Goal: Information Seeking & Learning: Learn about a topic

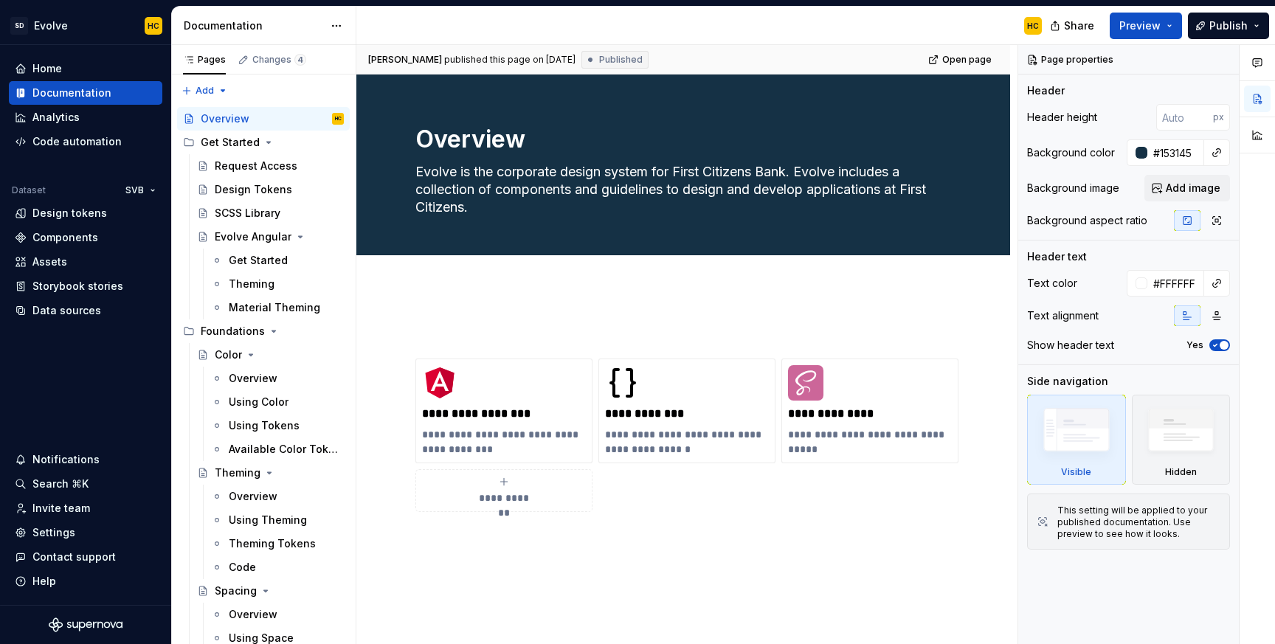
click at [243, 28] on div "Documentation" at bounding box center [253, 25] width 139 height 15
click at [86, 69] on div "Home" at bounding box center [86, 68] width 142 height 15
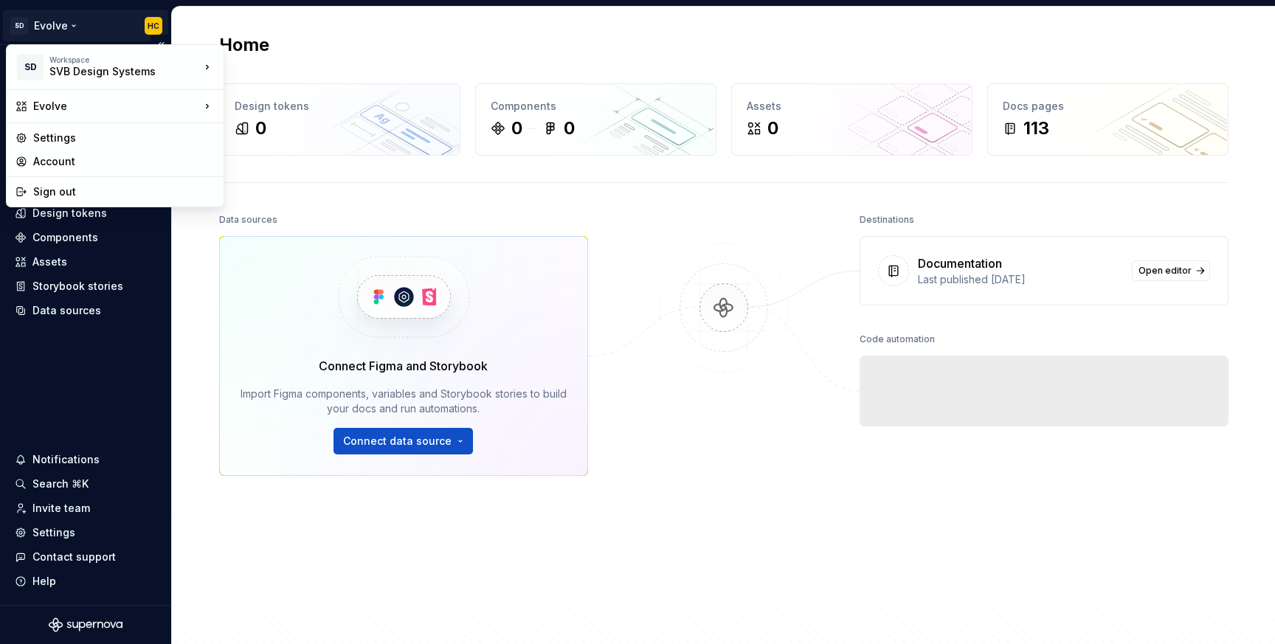
click at [66, 18] on html "SD Evolve HC Home Documentation Analytics Code automation Dataset SVB Design to…" at bounding box center [637, 322] width 1275 height 644
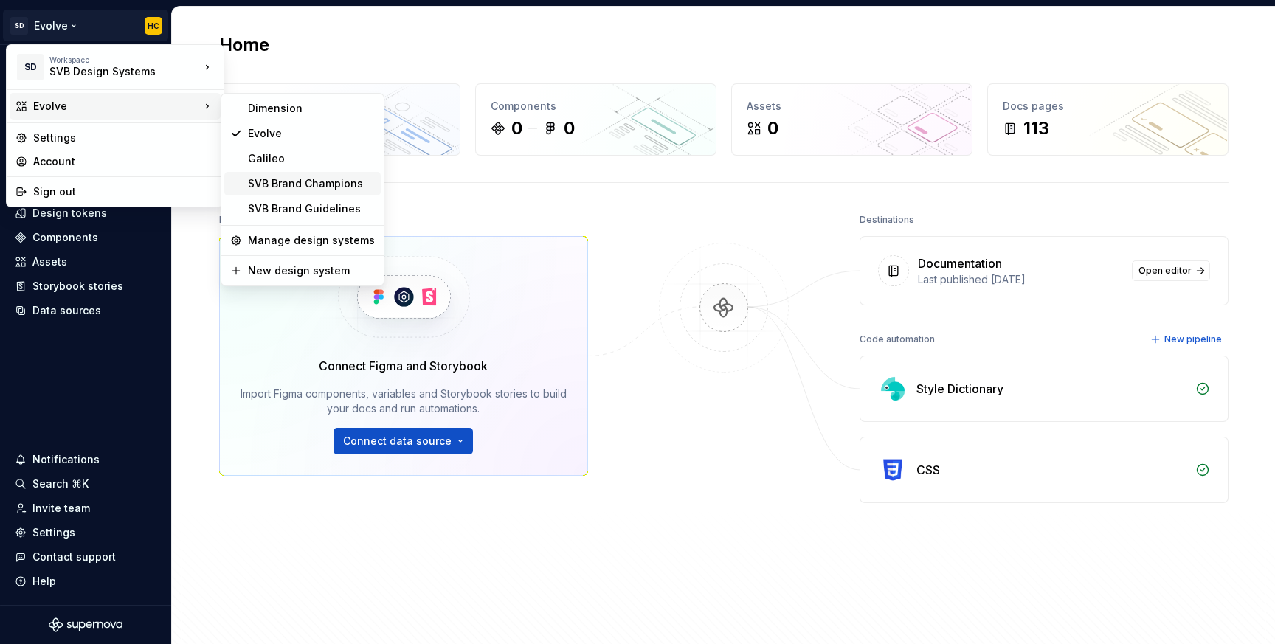
click at [359, 183] on div "SVB Brand Champions" at bounding box center [311, 183] width 127 height 15
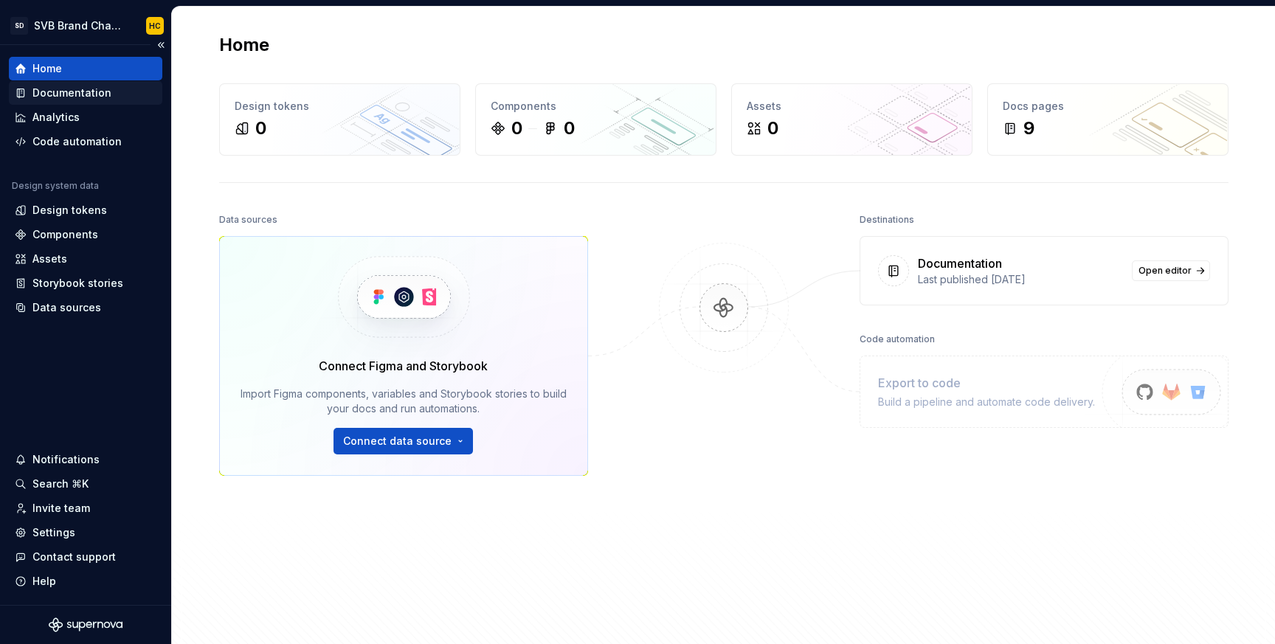
click at [70, 91] on div "Documentation" at bounding box center [71, 93] width 79 height 15
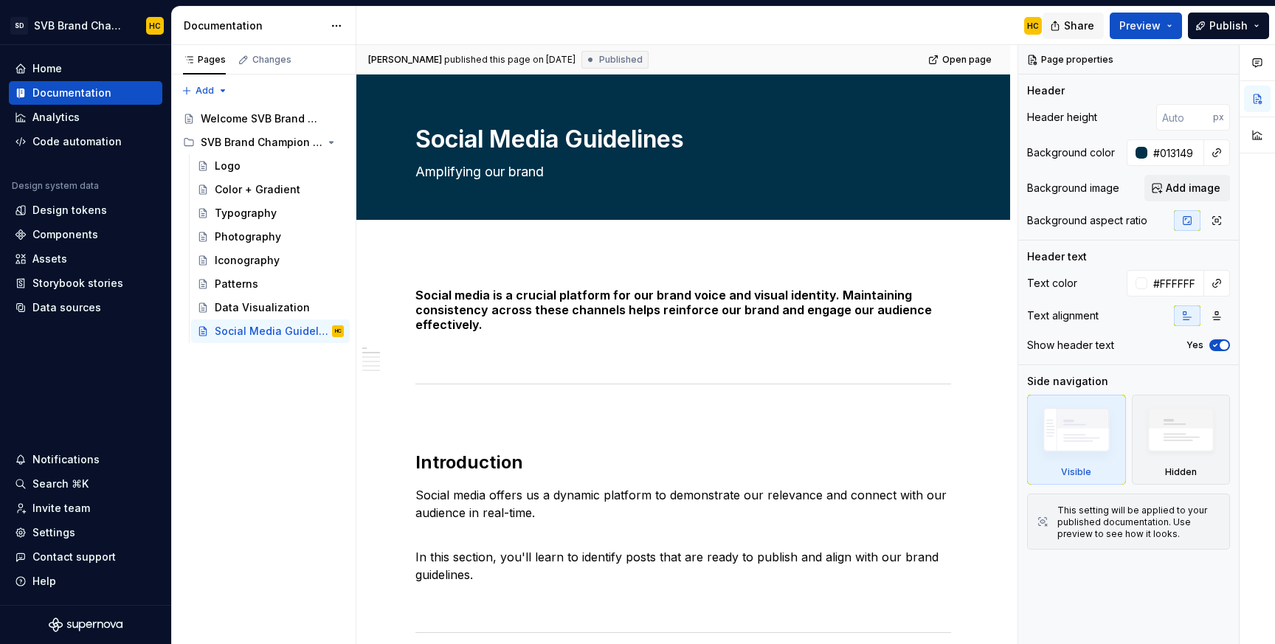
click at [1092, 27] on span "Share" at bounding box center [1079, 25] width 30 height 15
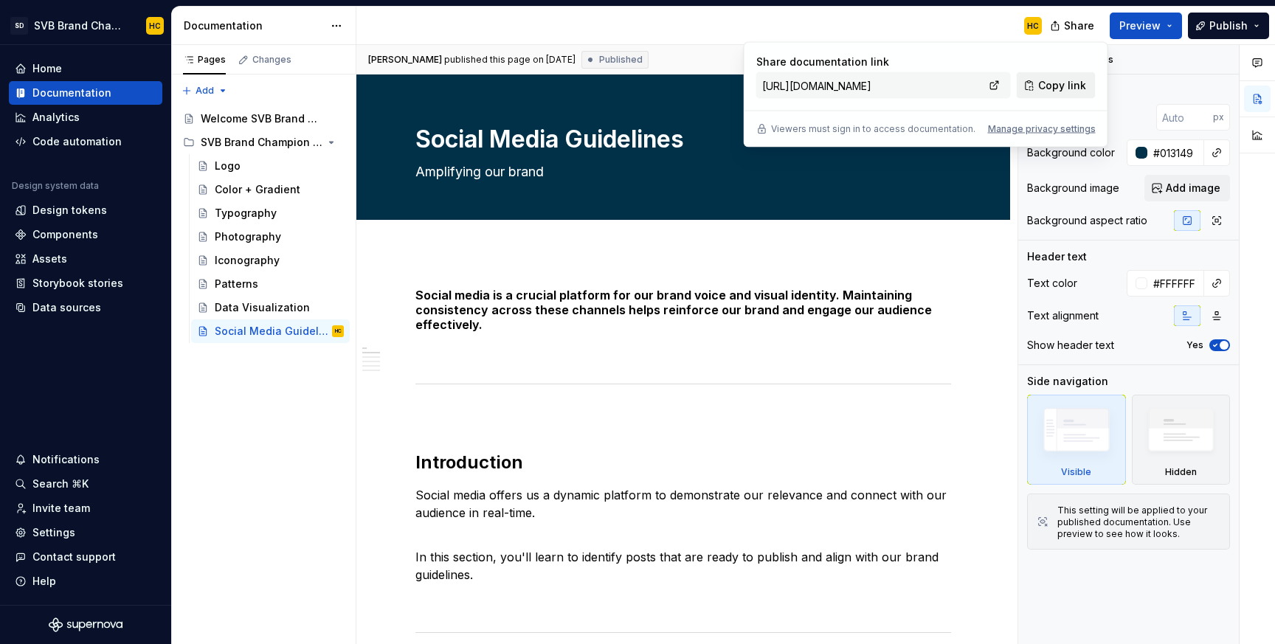
click at [1061, 88] on span "Copy link" at bounding box center [1062, 85] width 48 height 15
type textarea "*"
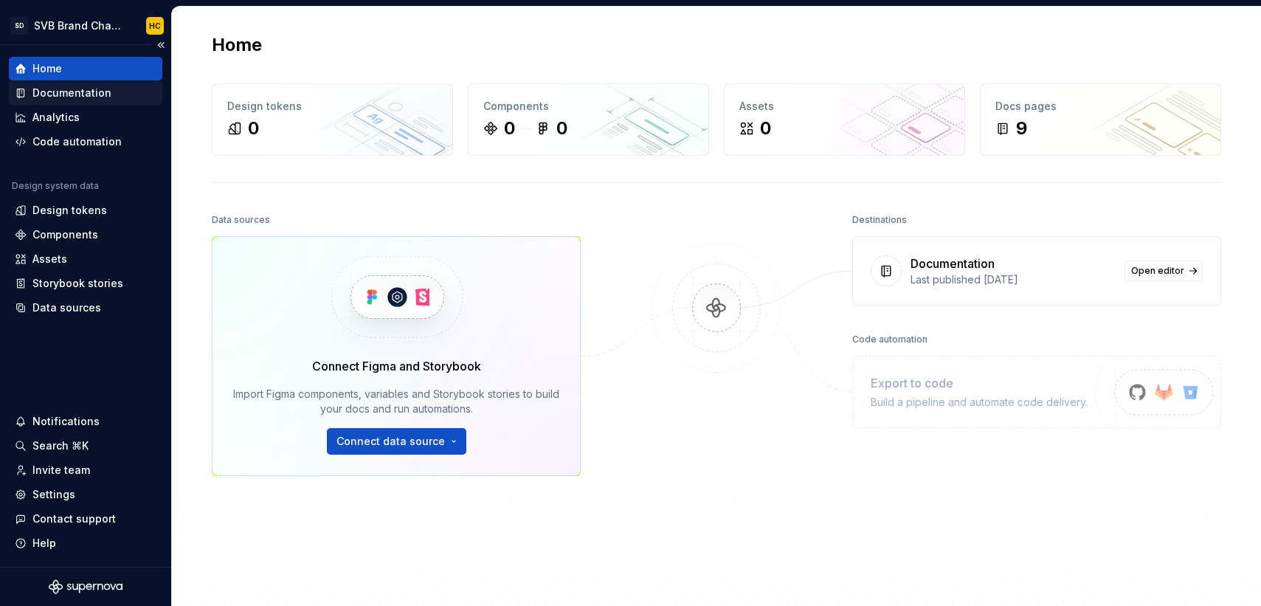
click at [113, 91] on div "Documentation" at bounding box center [86, 93] width 142 height 15
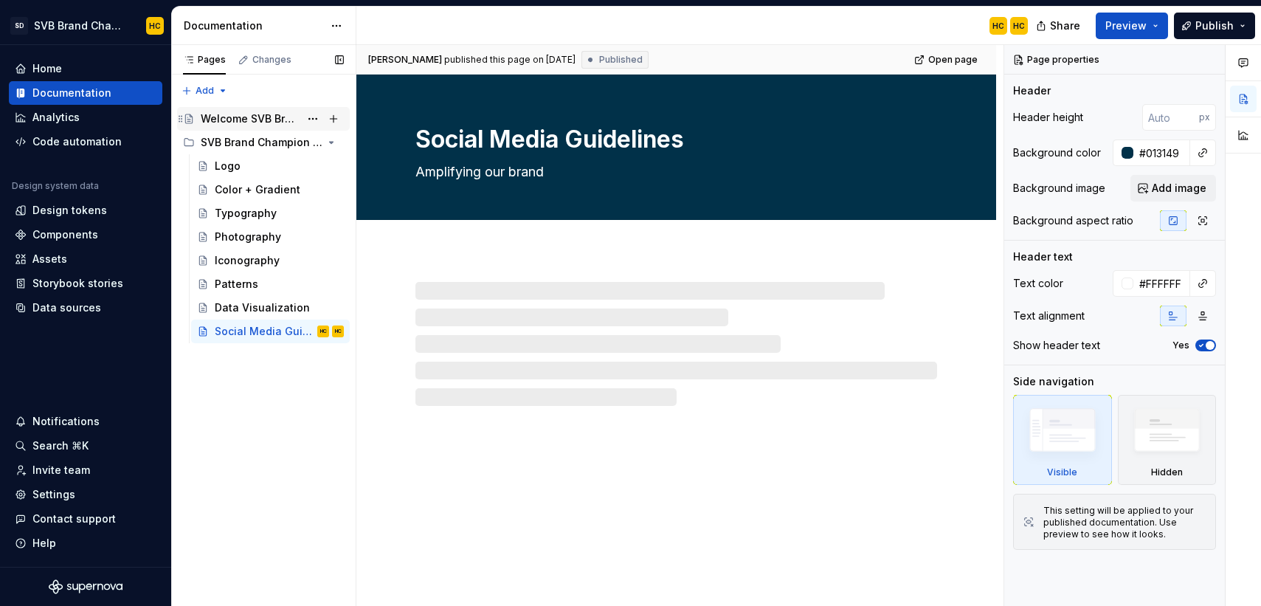
click at [271, 124] on div "Welcome SVB Brand Champions!" at bounding box center [250, 118] width 99 height 15
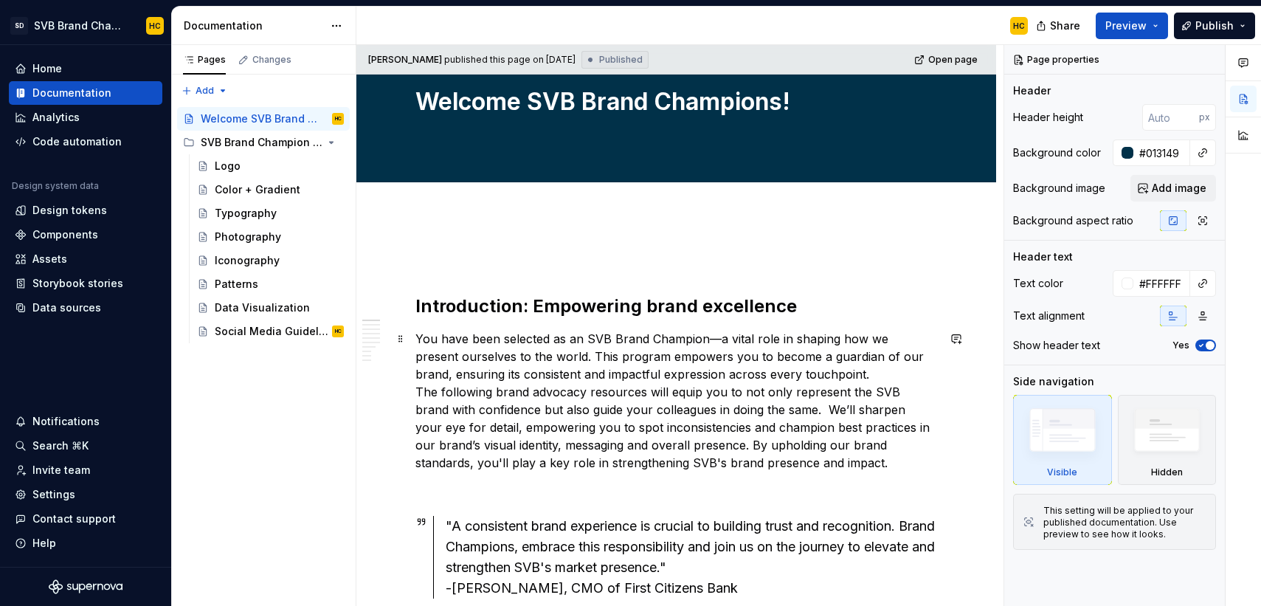
scroll to position [43, 0]
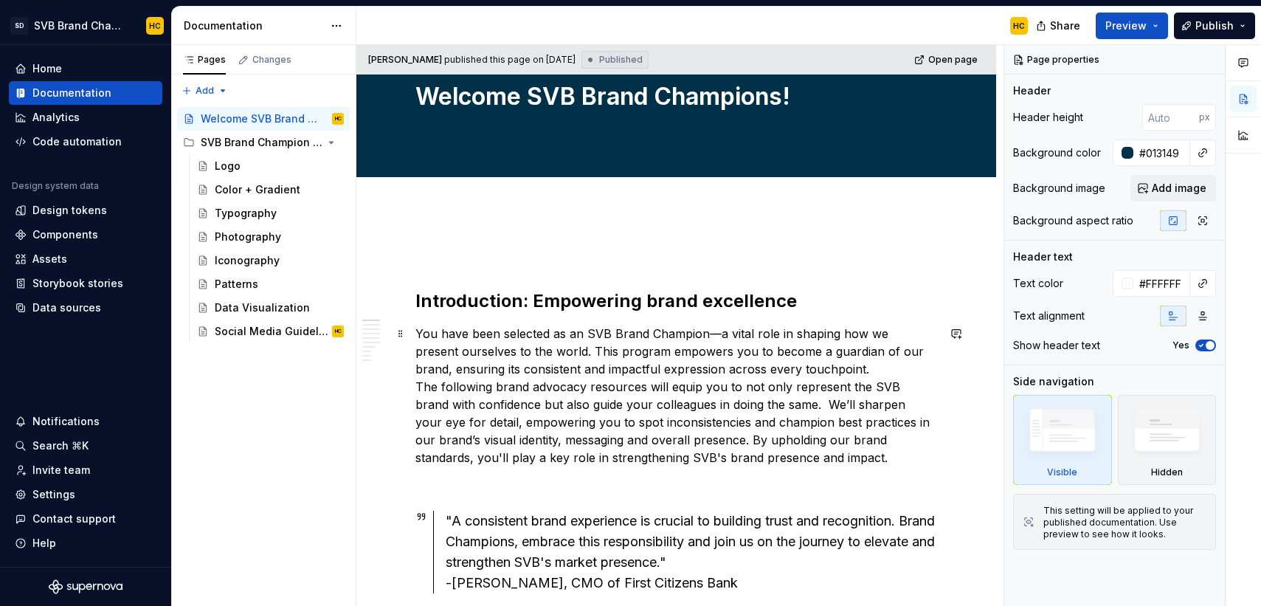
type textarea "*"
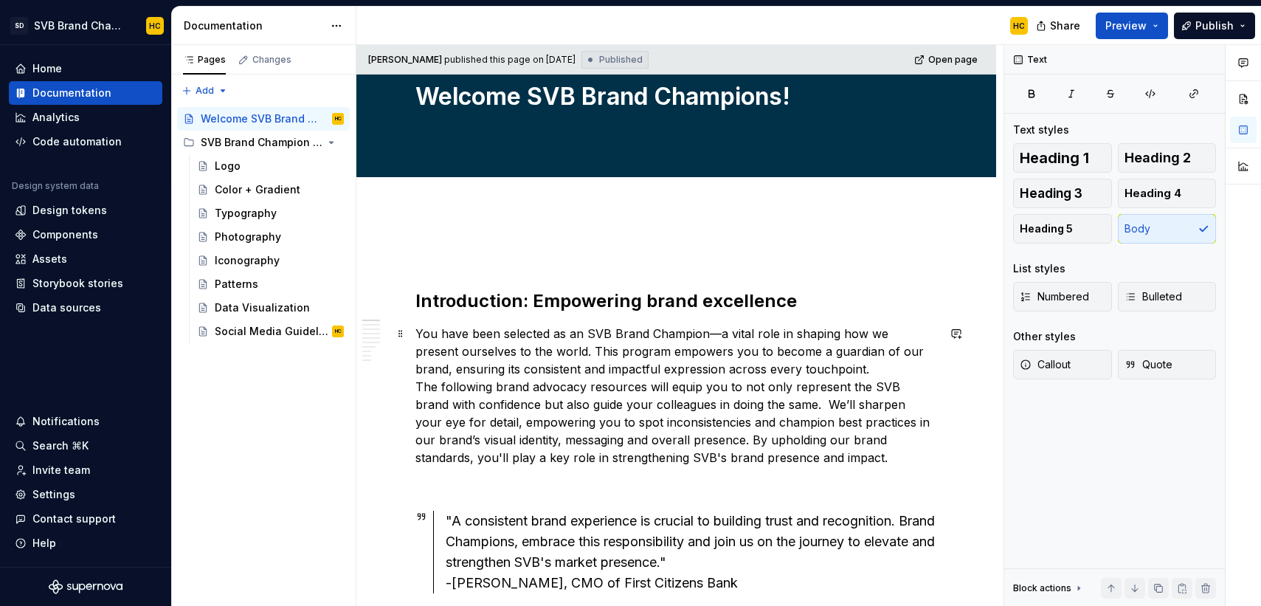
click at [864, 368] on p "You have been selected as an SVB Brand Champion—a vital role in shaping how we …" at bounding box center [676, 396] width 522 height 142
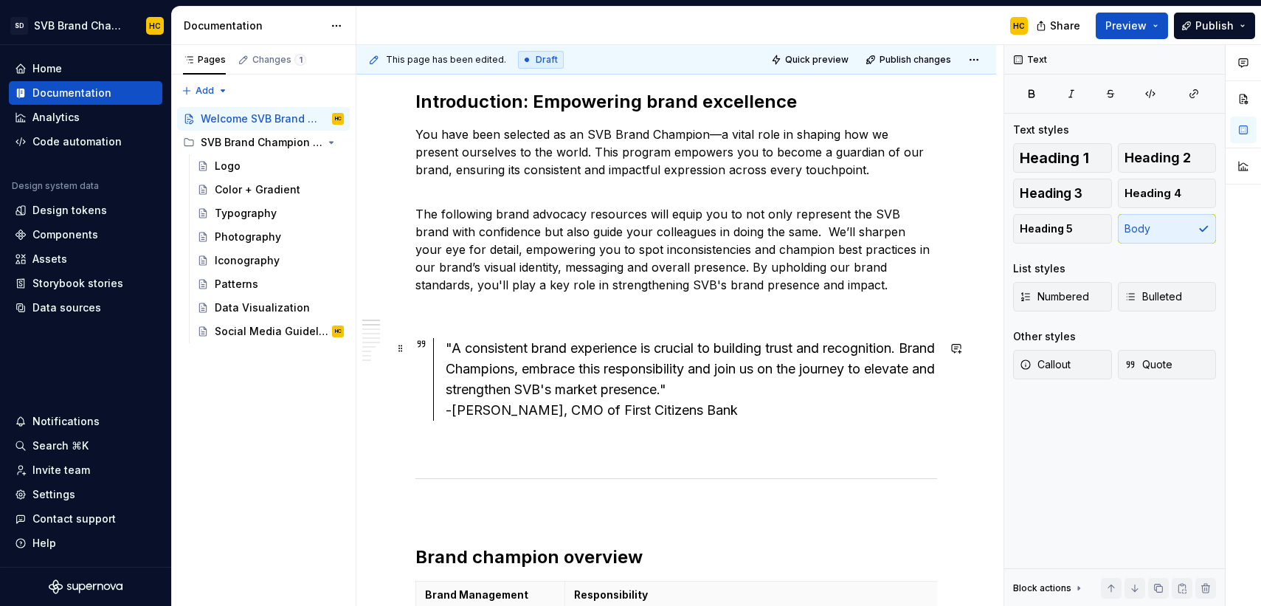
scroll to position [243, 0]
click at [753, 389] on div ""A consistent brand experience is crucial to building trust and recognition. Br…" at bounding box center [691, 378] width 491 height 83
click at [450, 344] on div ""A consistent brand experience is crucial to building trust and recognition. Br…" at bounding box center [691, 378] width 491 height 83
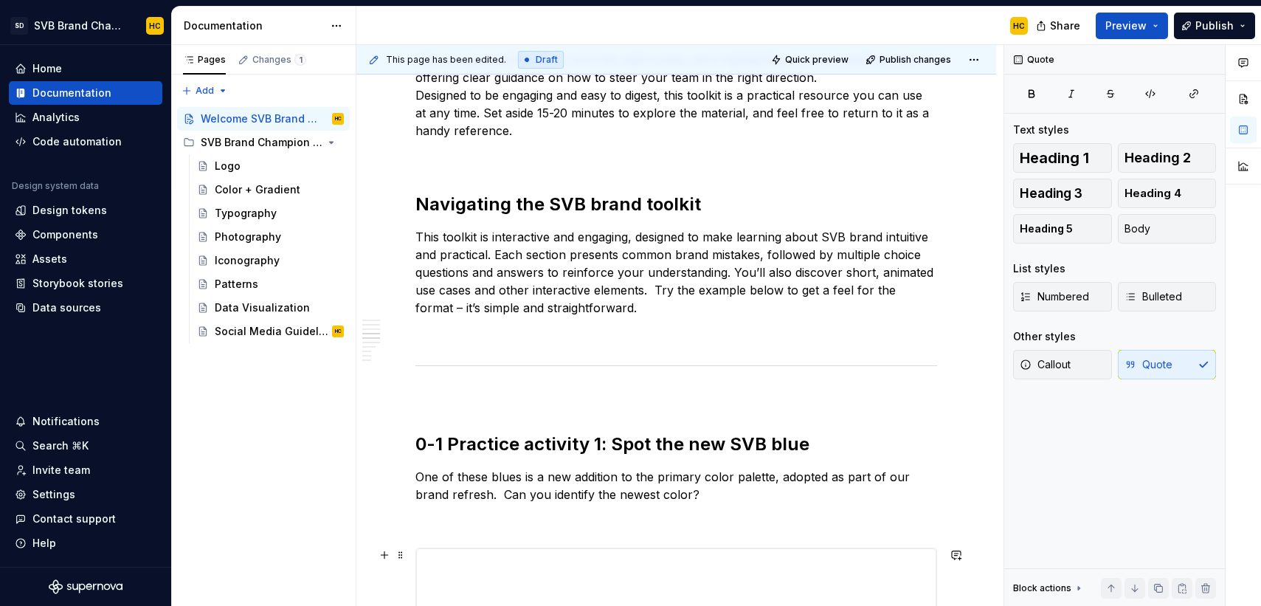
scroll to position [1621, 0]
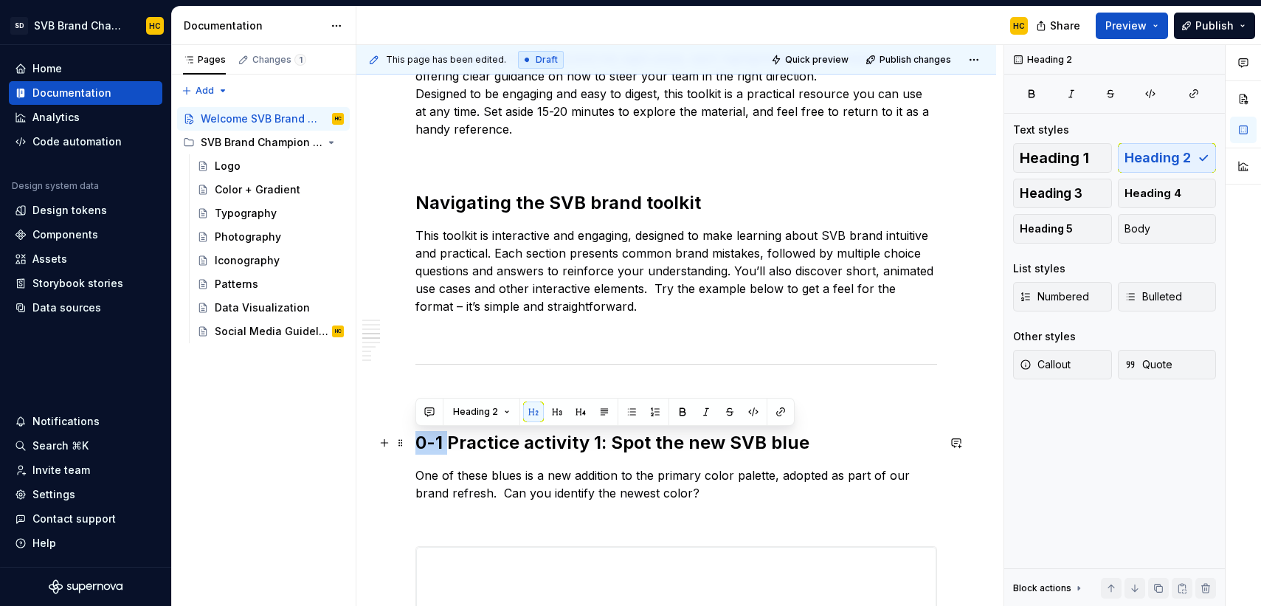
drag, startPoint x: 448, startPoint y: 444, endPoint x: 408, endPoint y: 444, distance: 40.6
click at [408, 444] on div "Introduction: Empowering brand excellence You have been selected as an SVB Bran…" at bounding box center [676, 279] width 640 height 3297
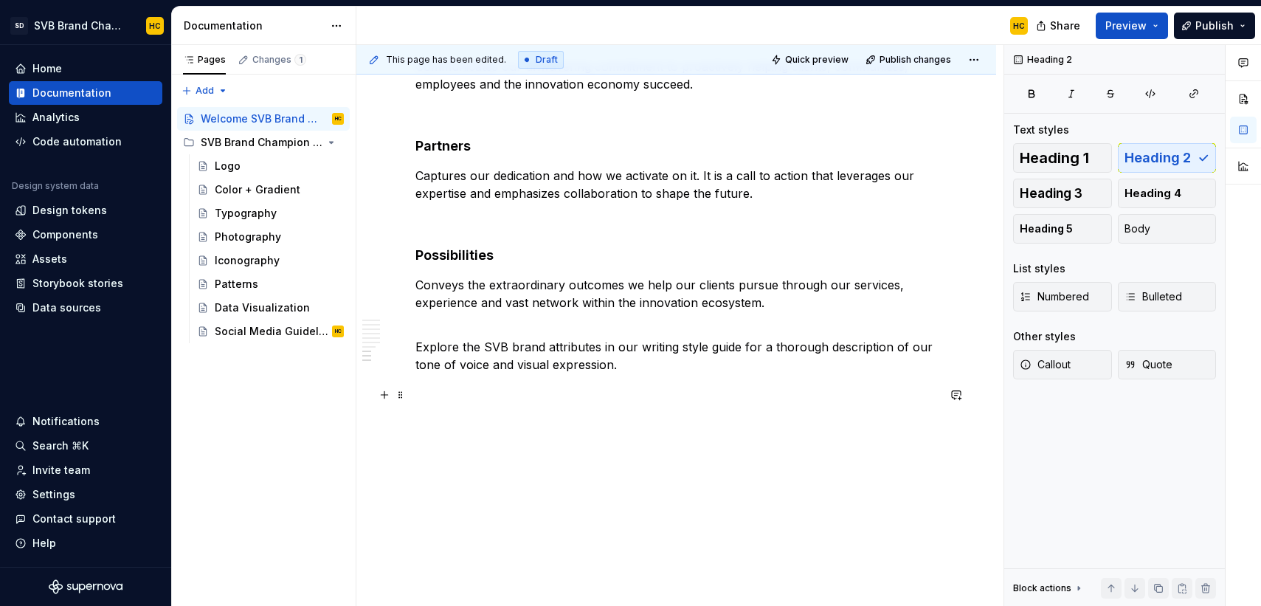
scroll to position [2947, 0]
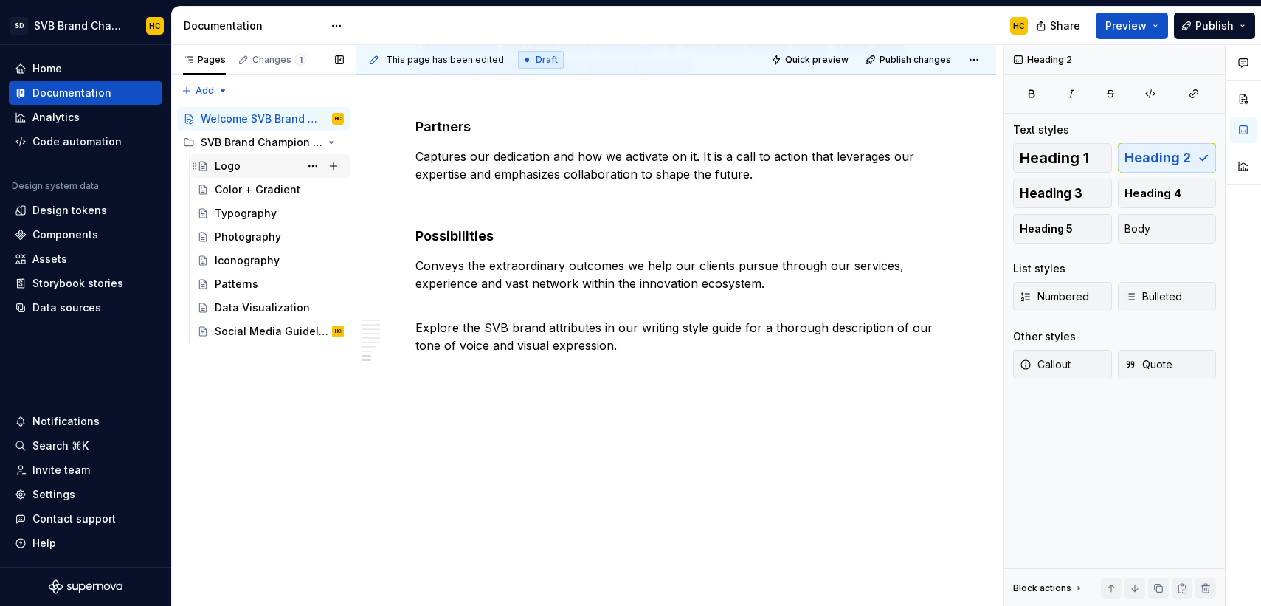
click at [221, 167] on div "Logo" at bounding box center [228, 166] width 26 height 15
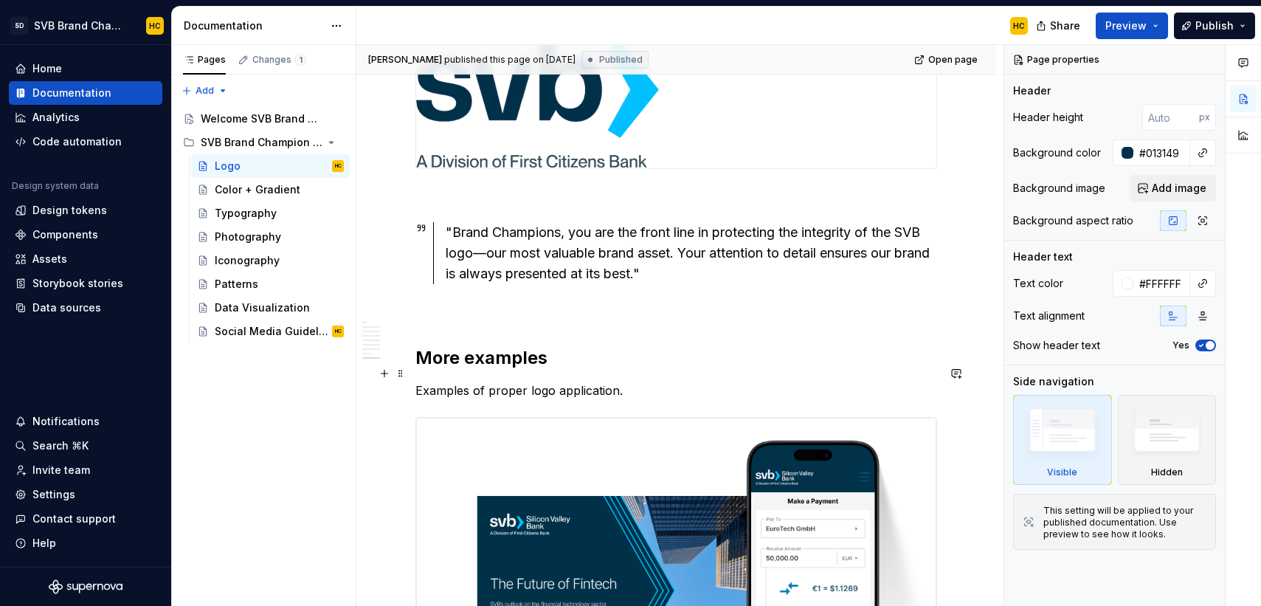
scroll to position [3170, 0]
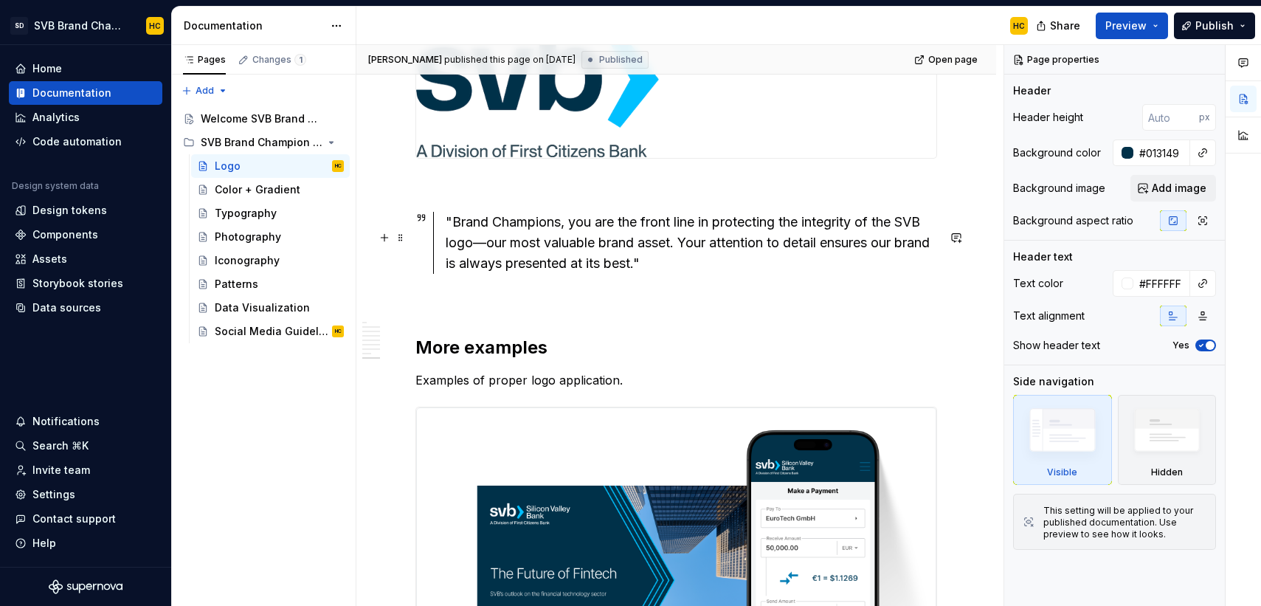
type textarea "*"
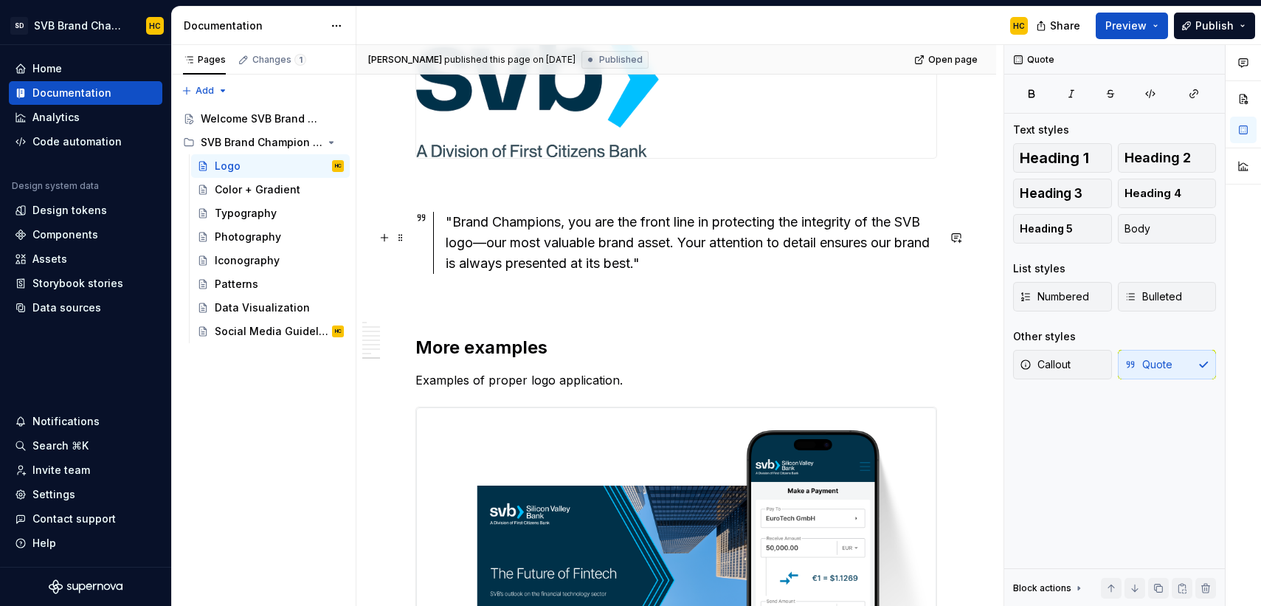
click at [643, 274] on div ""Brand Champions, you are the front line in protecting the integrity of the SVB…" at bounding box center [691, 243] width 491 height 62
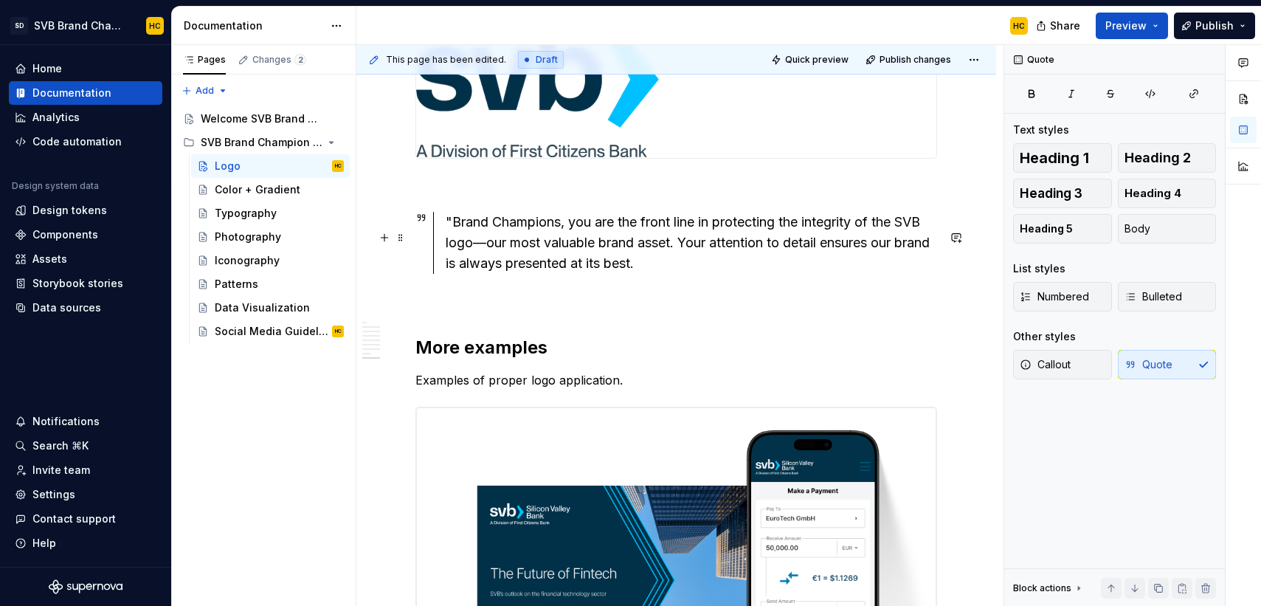
click at [453, 236] on div ""Brand Champions, you are the front line in protecting the integrity of the SVB…" at bounding box center [691, 243] width 491 height 62
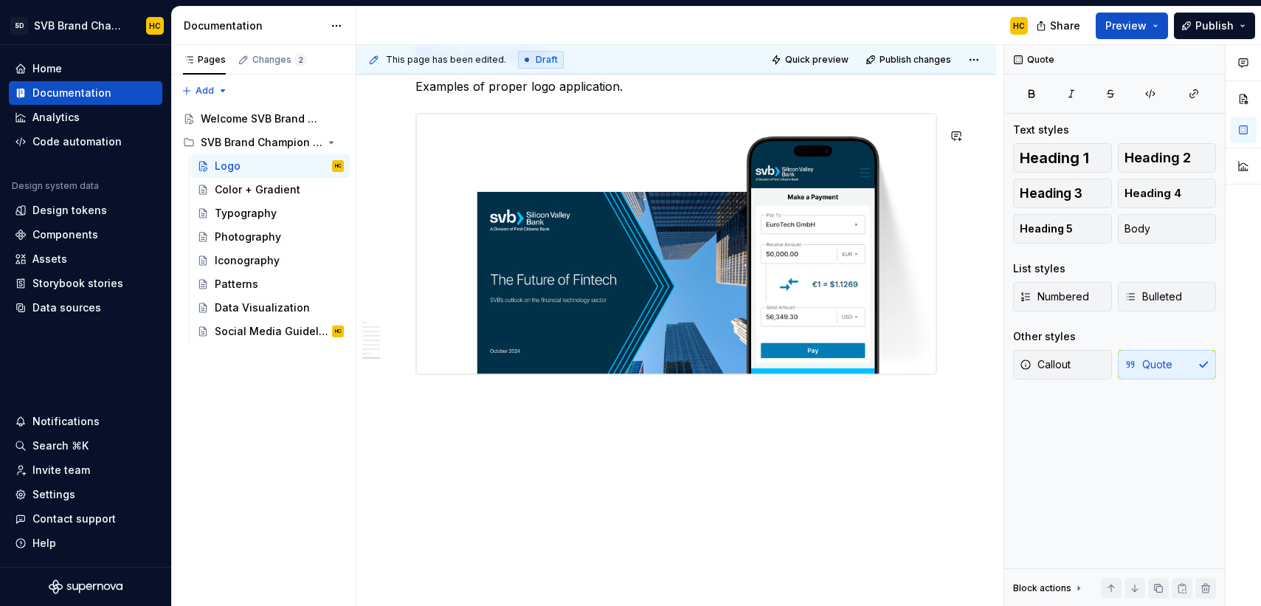
scroll to position [3511, 0]
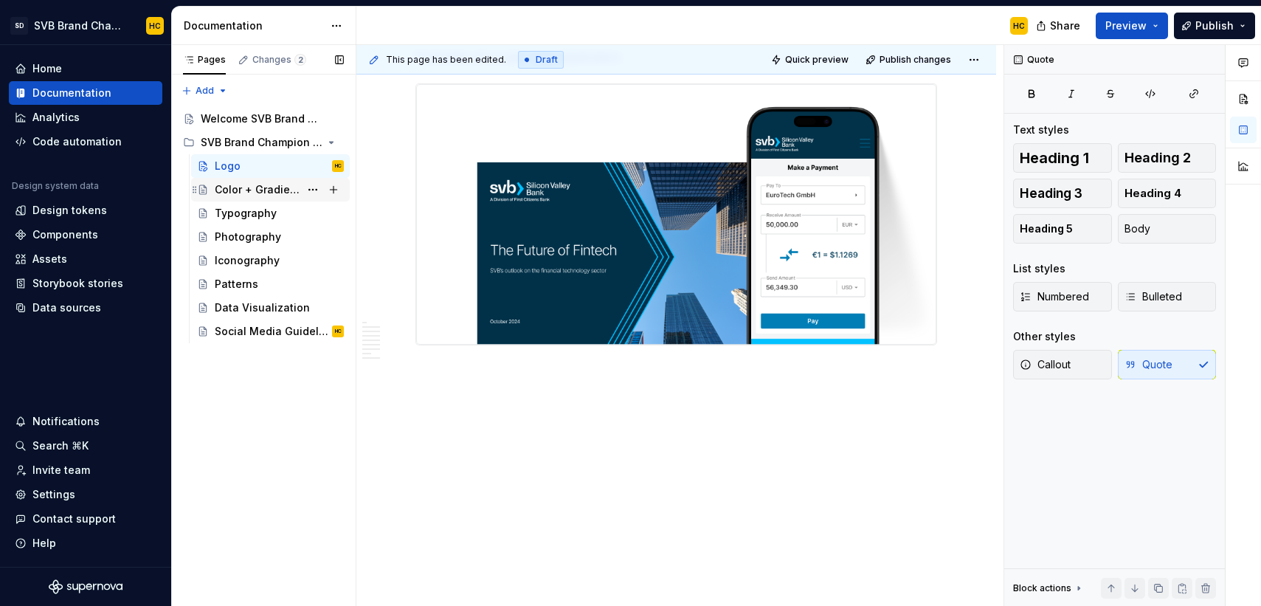
click at [238, 184] on div "Color + Gradient" at bounding box center [257, 189] width 85 height 15
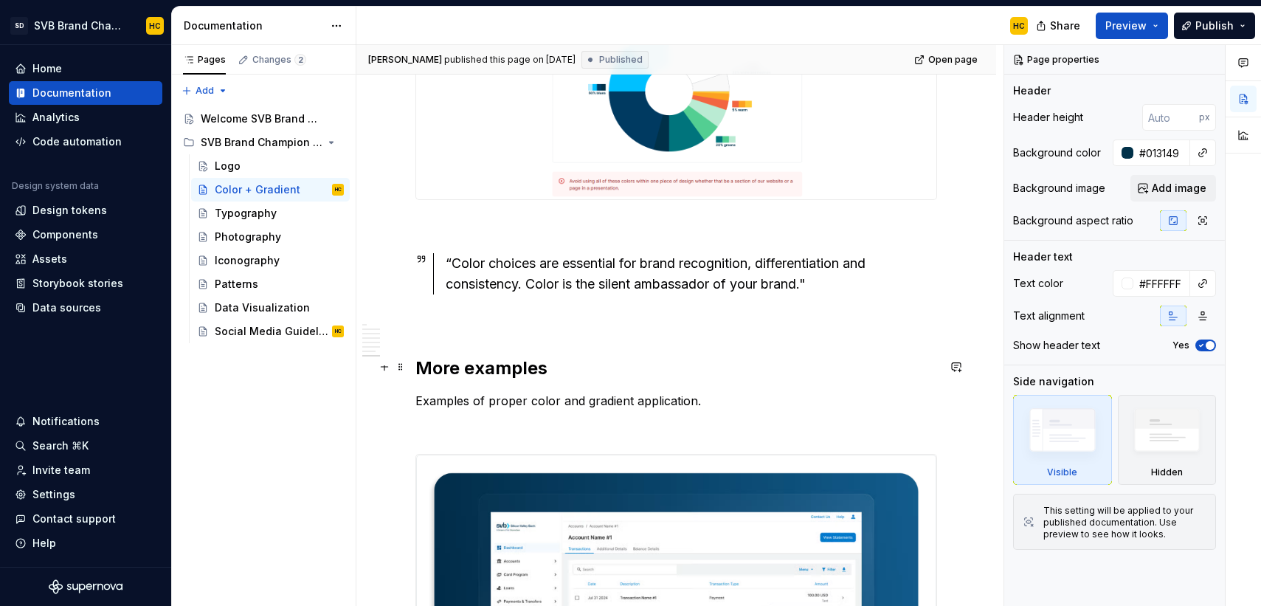
scroll to position [2856, 0]
type textarea "*"
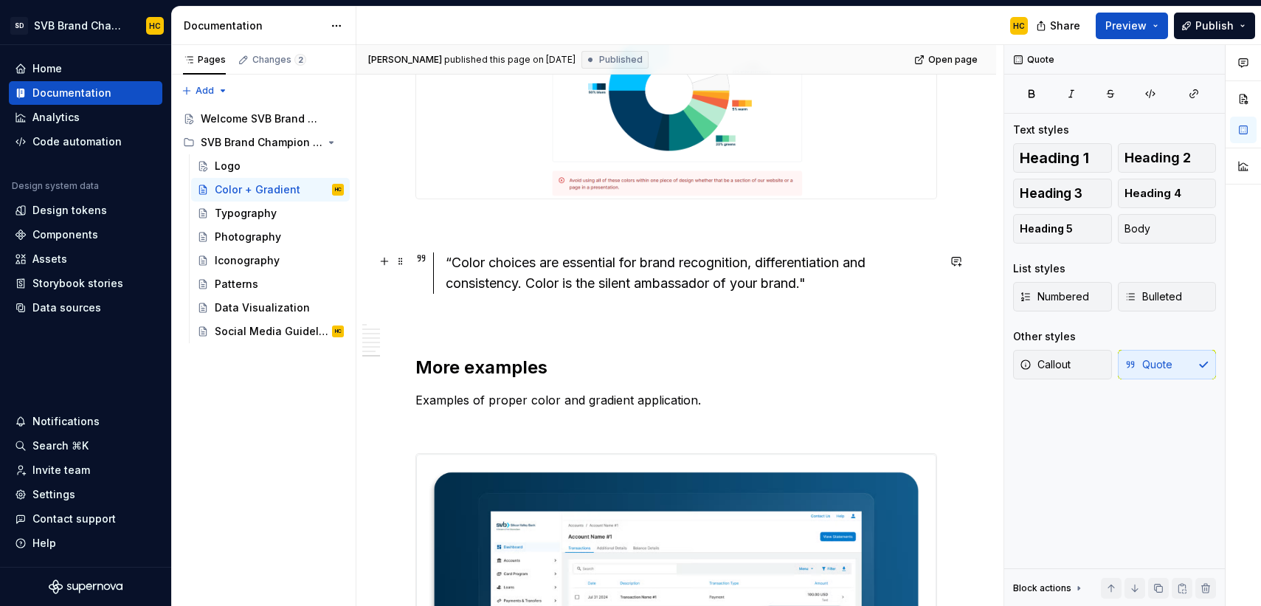
click at [814, 283] on div "“Color choices are essential for brand recognition, differentiation and consist…" at bounding box center [691, 272] width 491 height 41
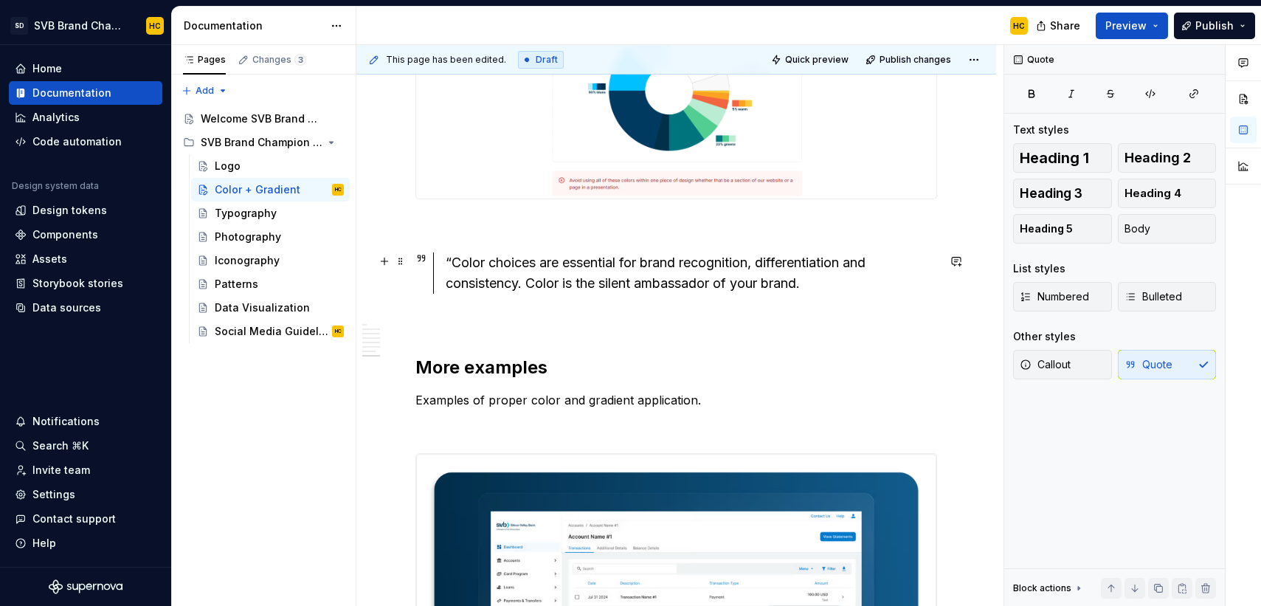
click at [452, 262] on div "“Color choices are essential for brand recognition, differentiation and consist…" at bounding box center [691, 272] width 491 height 41
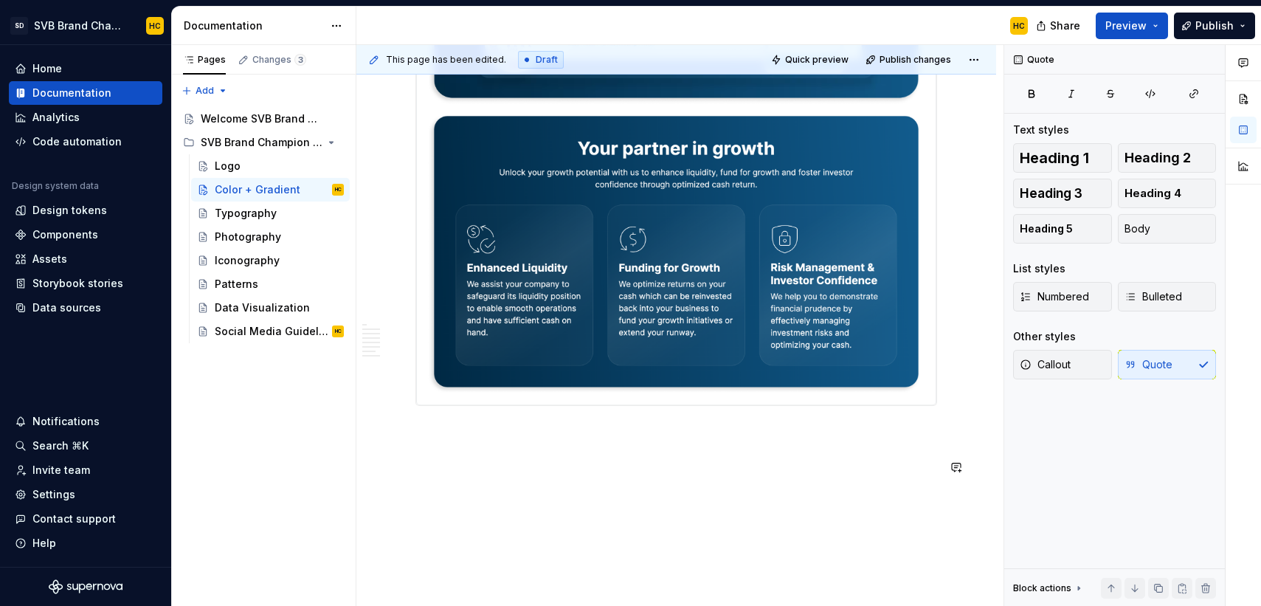
scroll to position [3593, 0]
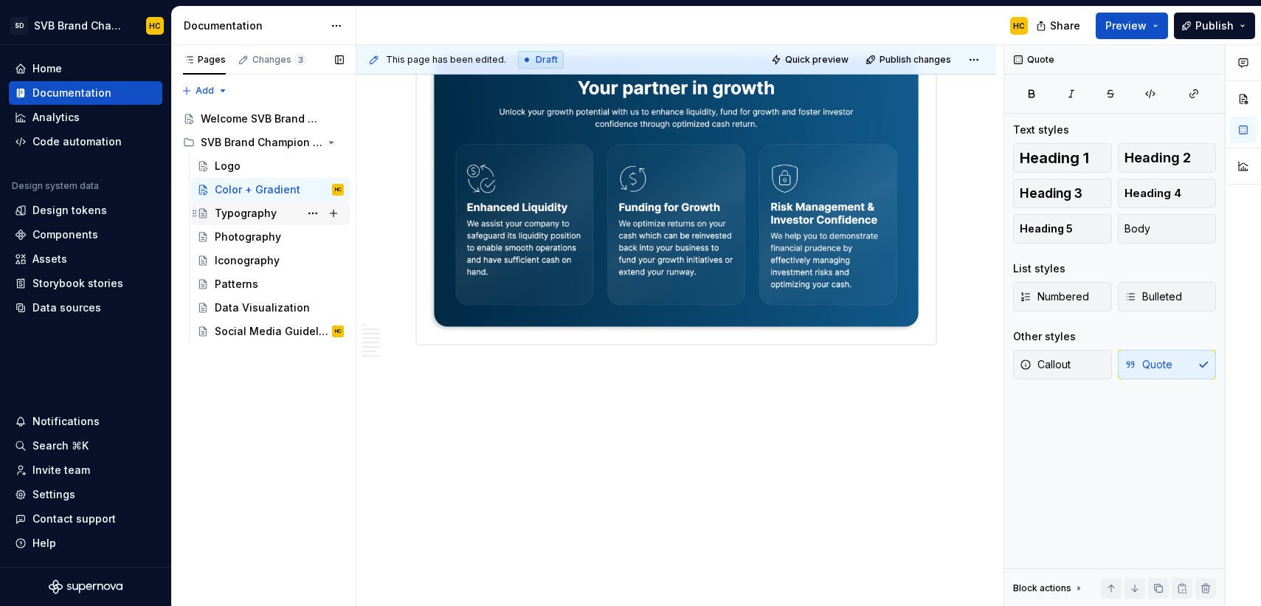
click at [268, 207] on div "Typography" at bounding box center [246, 213] width 62 height 15
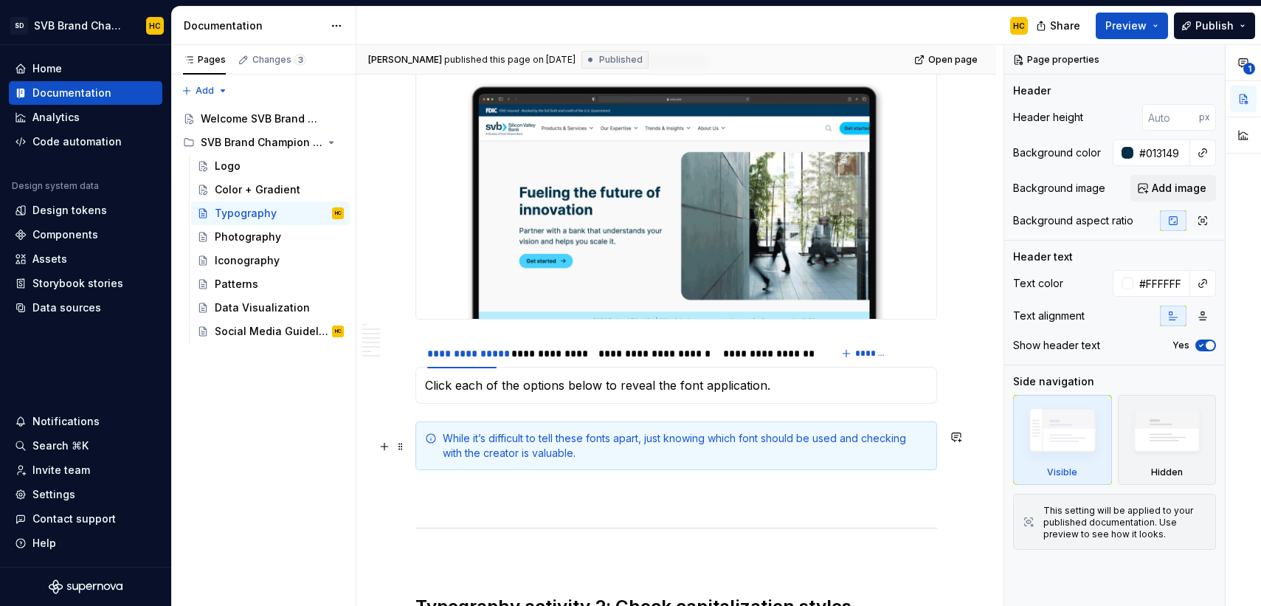
scroll to position [1075, 0]
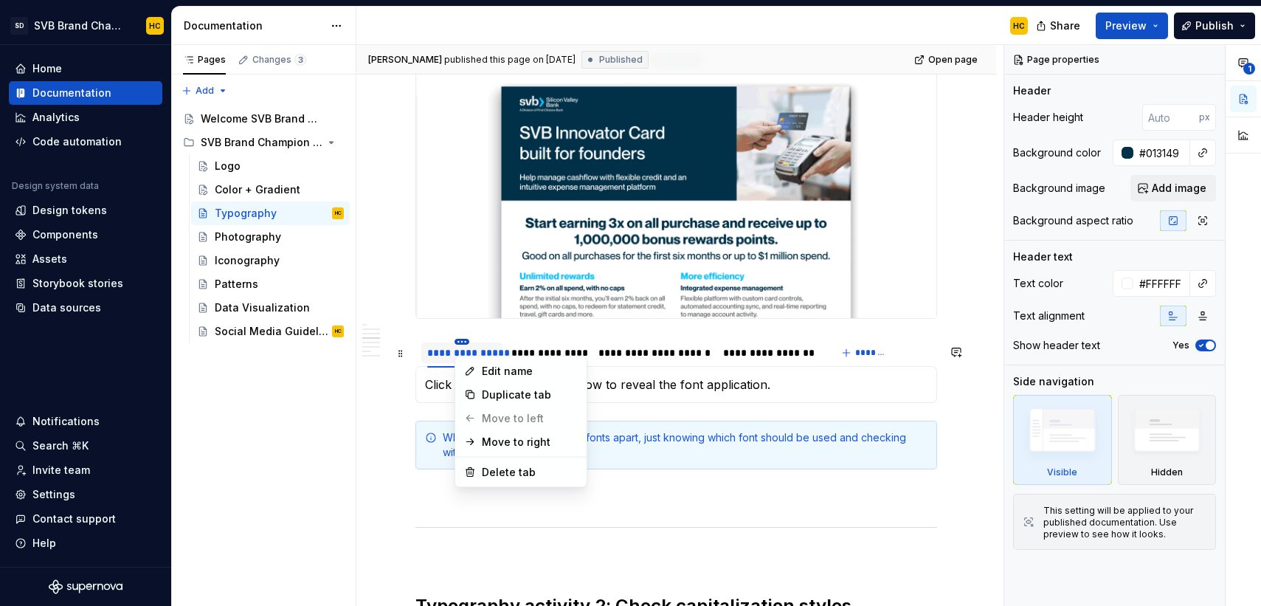
click at [462, 347] on html "SD SVB Brand Champions HC Home Documentation Analytics Code automation Design s…" at bounding box center [630, 303] width 1261 height 606
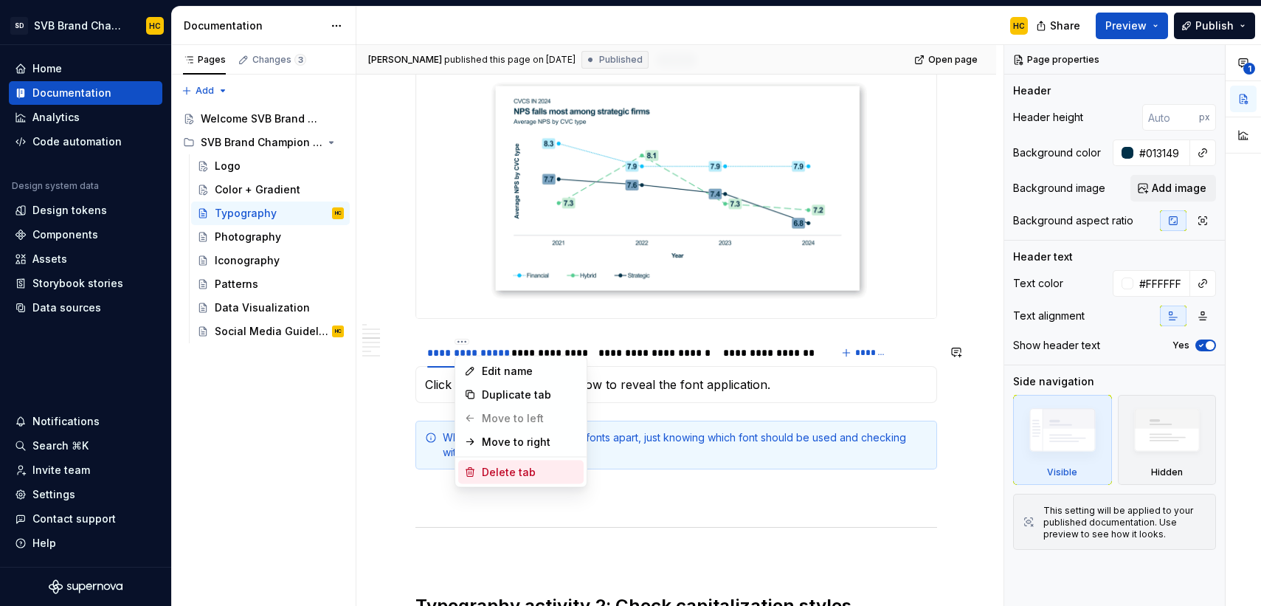
click at [482, 477] on div "Delete tab" at bounding box center [530, 472] width 96 height 15
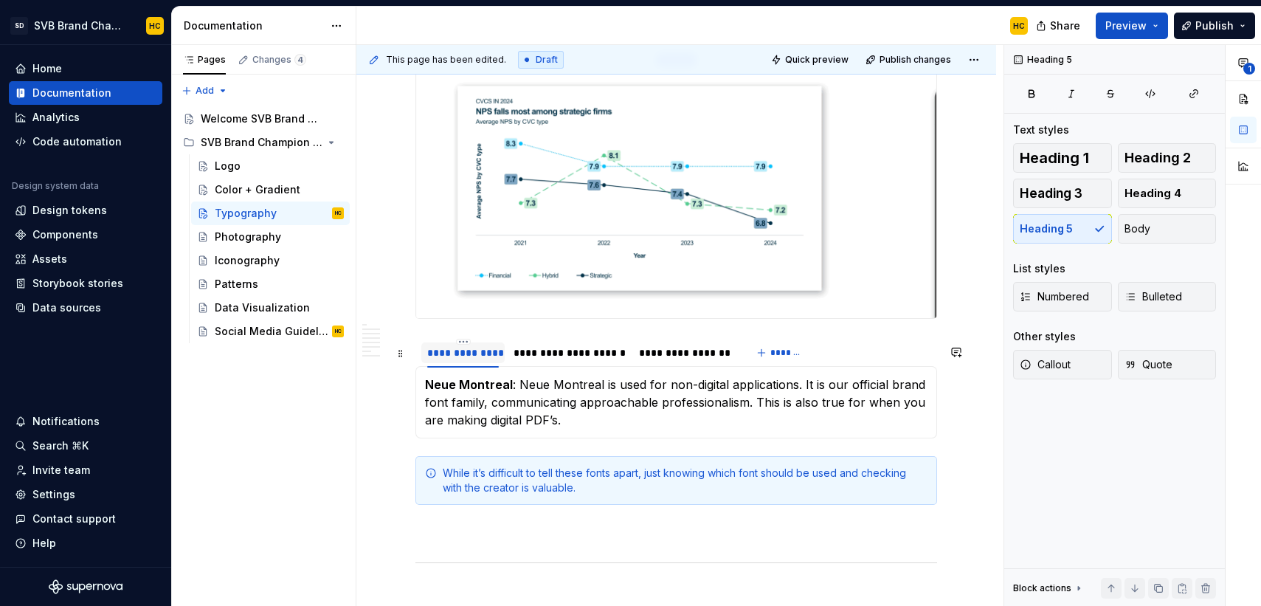
click at [474, 360] on div "**********" at bounding box center [463, 352] width 72 height 15
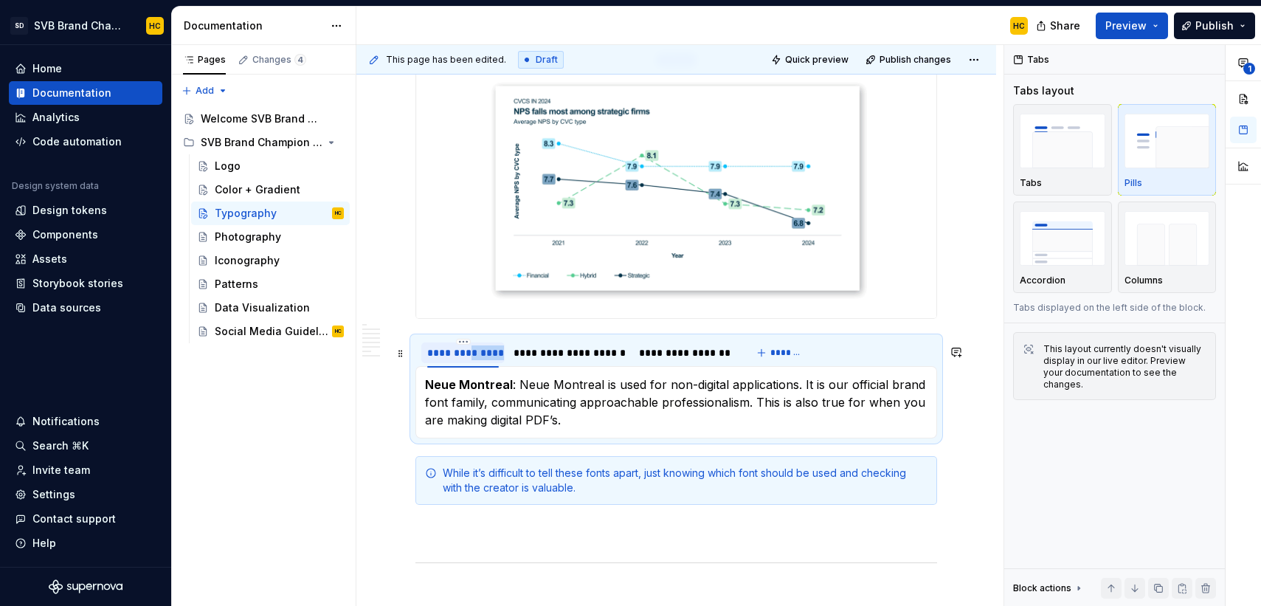
click at [474, 360] on div "**********" at bounding box center [463, 352] width 72 height 15
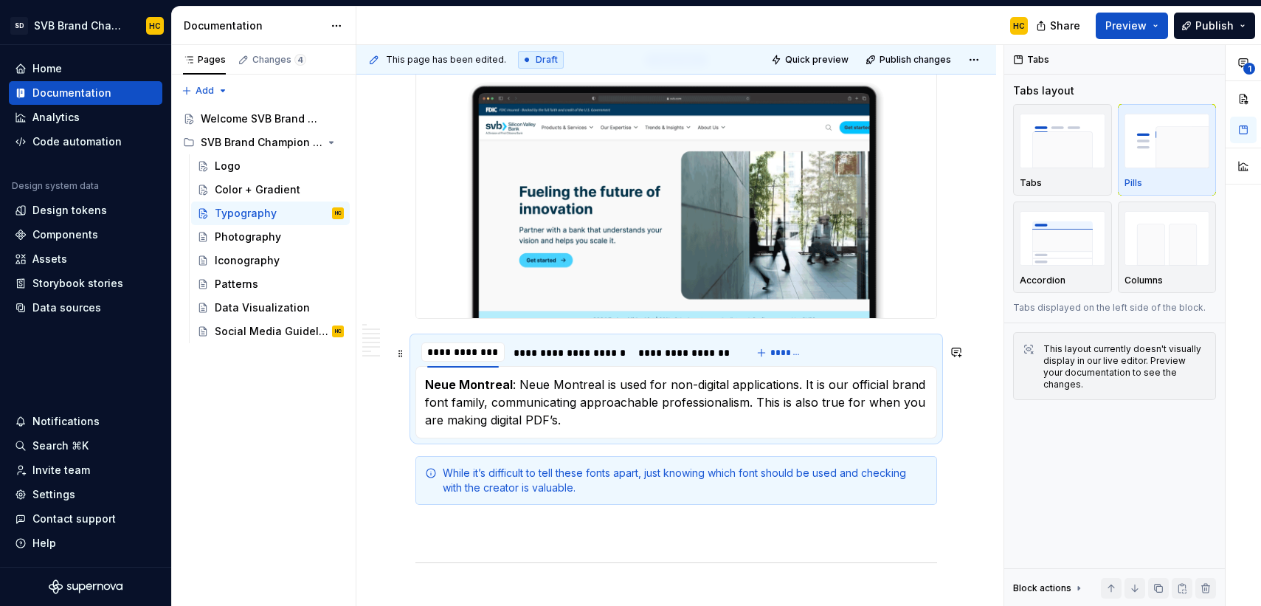
type textarea "*"
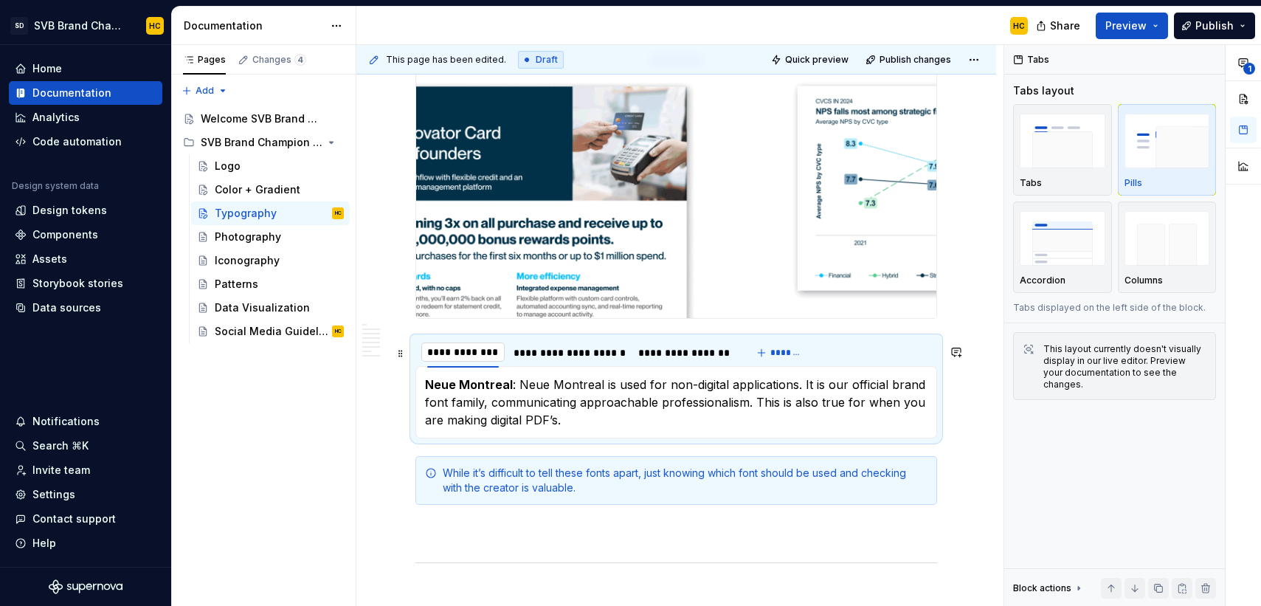
click at [473, 363] on input "**********" at bounding box center [462, 352] width 83 height 27
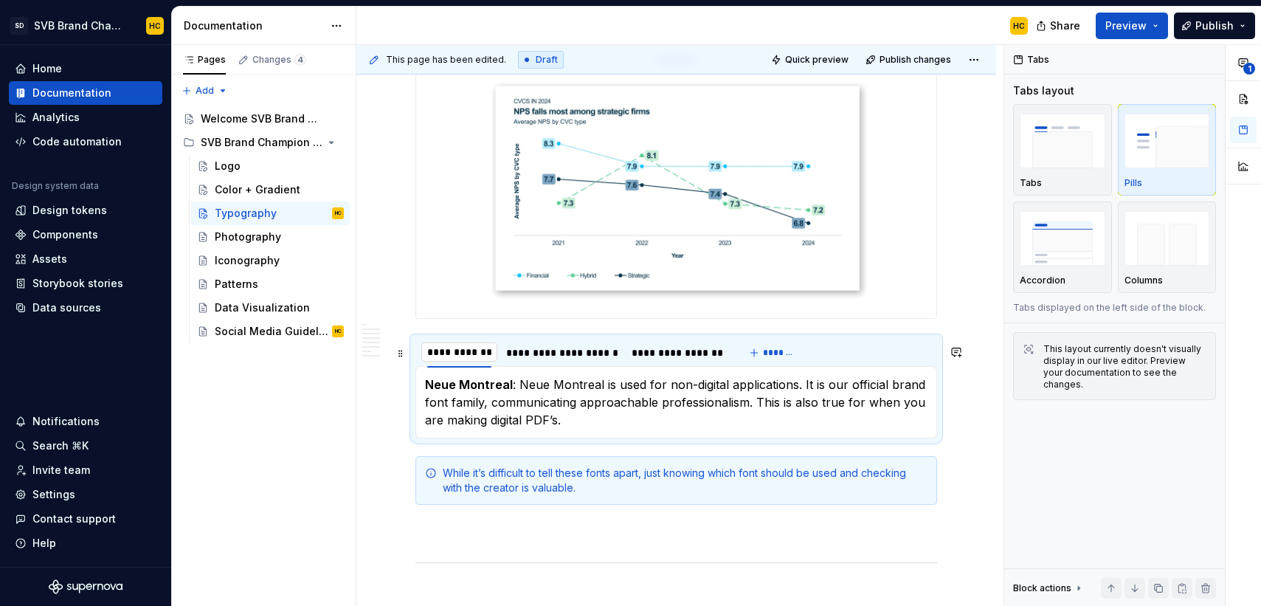
type input "**********"
click at [552, 360] on div "**********" at bounding box center [567, 352] width 111 height 15
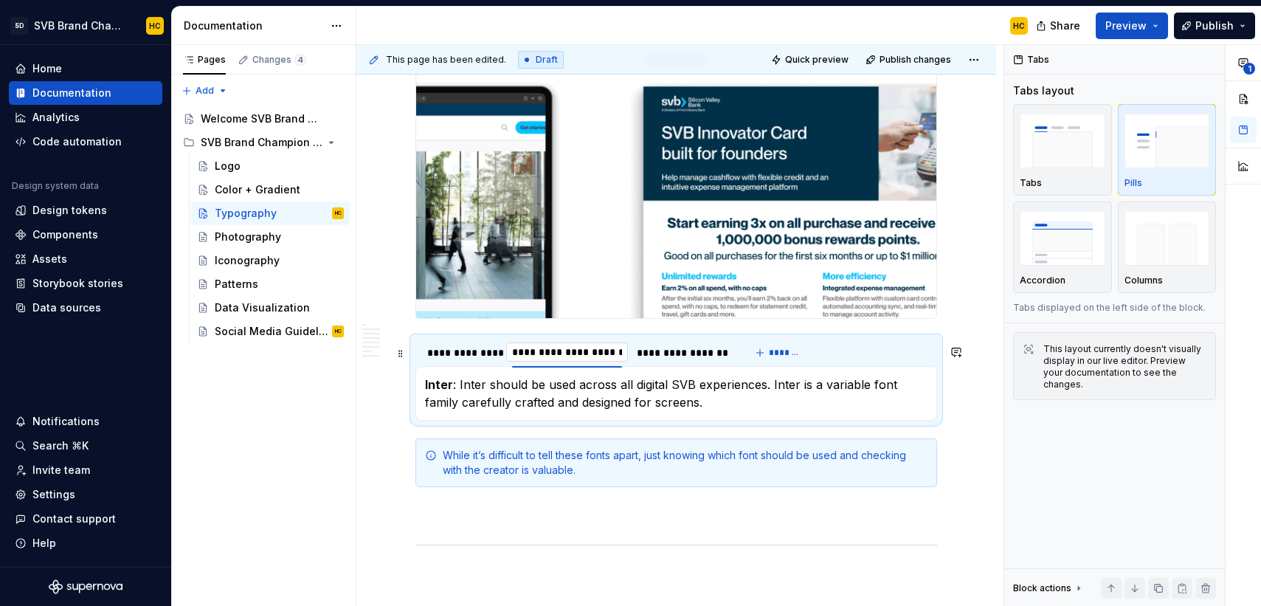
click at [555, 360] on input "**********" at bounding box center [567, 352] width 122 height 27
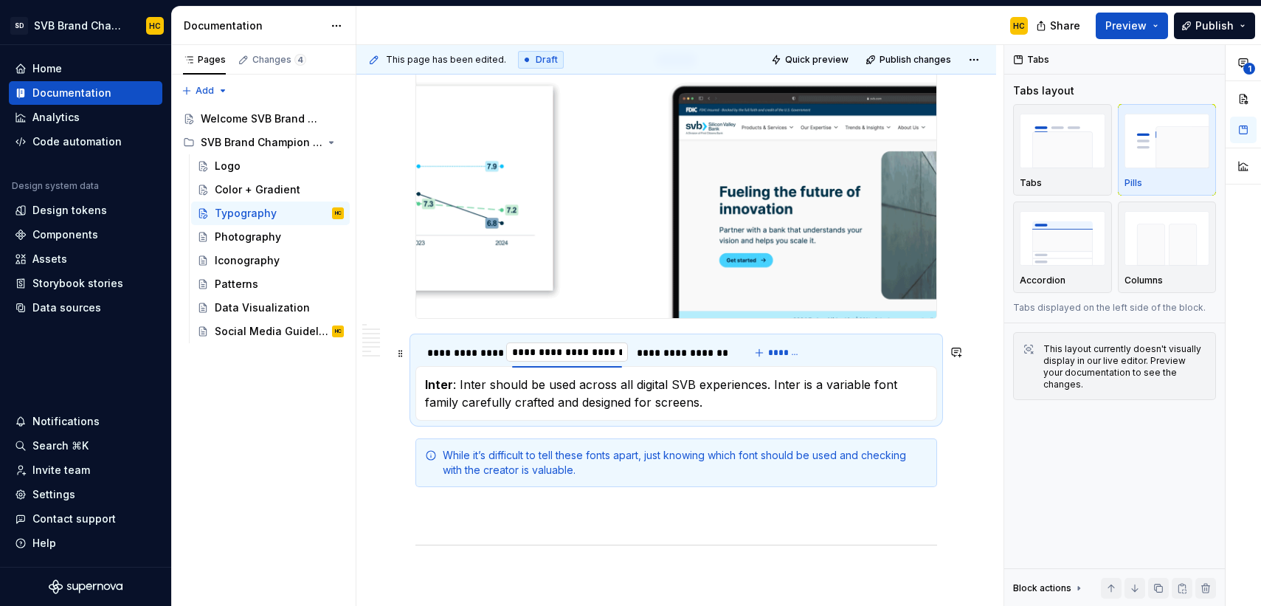
click at [607, 361] on input "**********" at bounding box center [567, 352] width 122 height 27
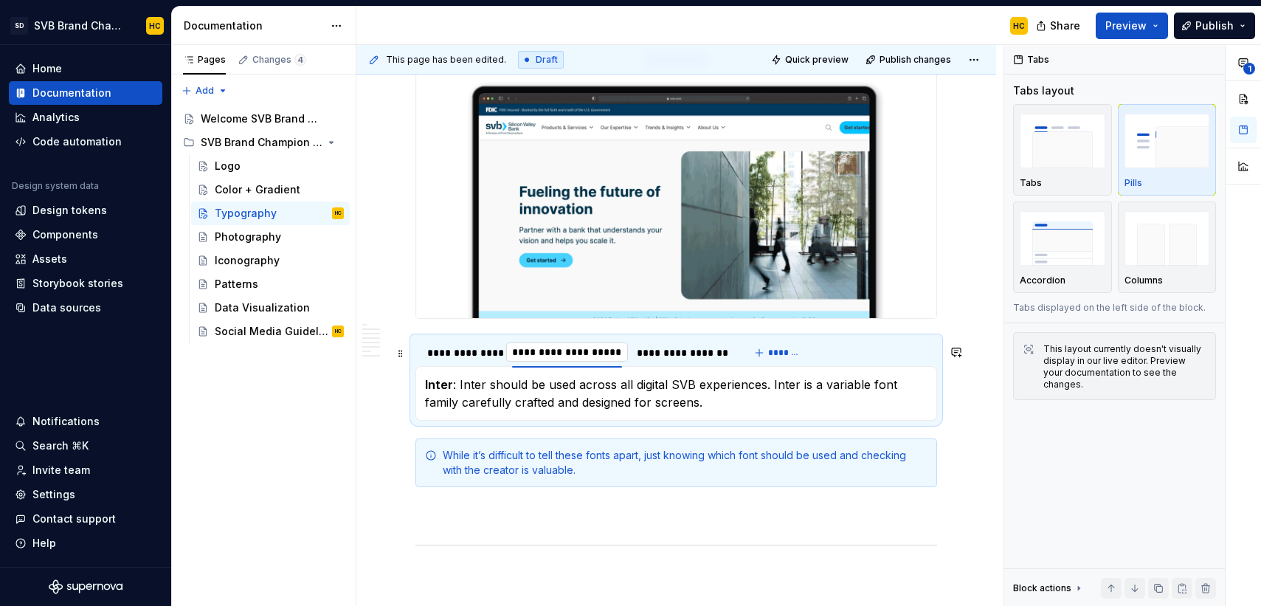
type input "**********"
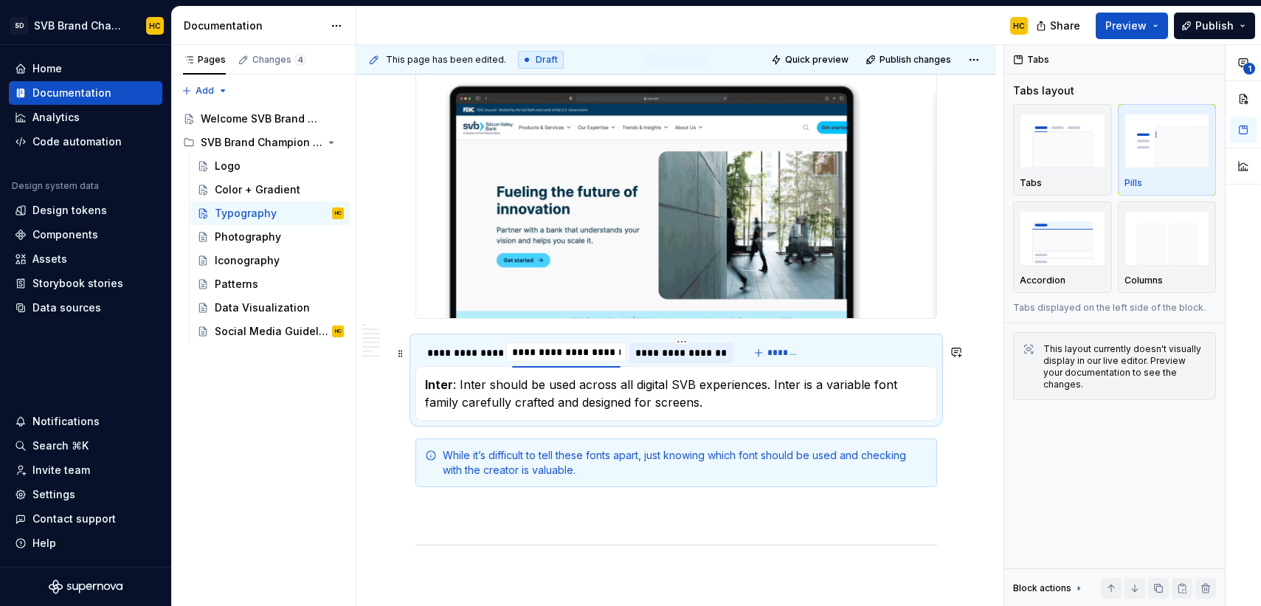
click at [652, 360] on div "**********" at bounding box center [681, 352] width 92 height 15
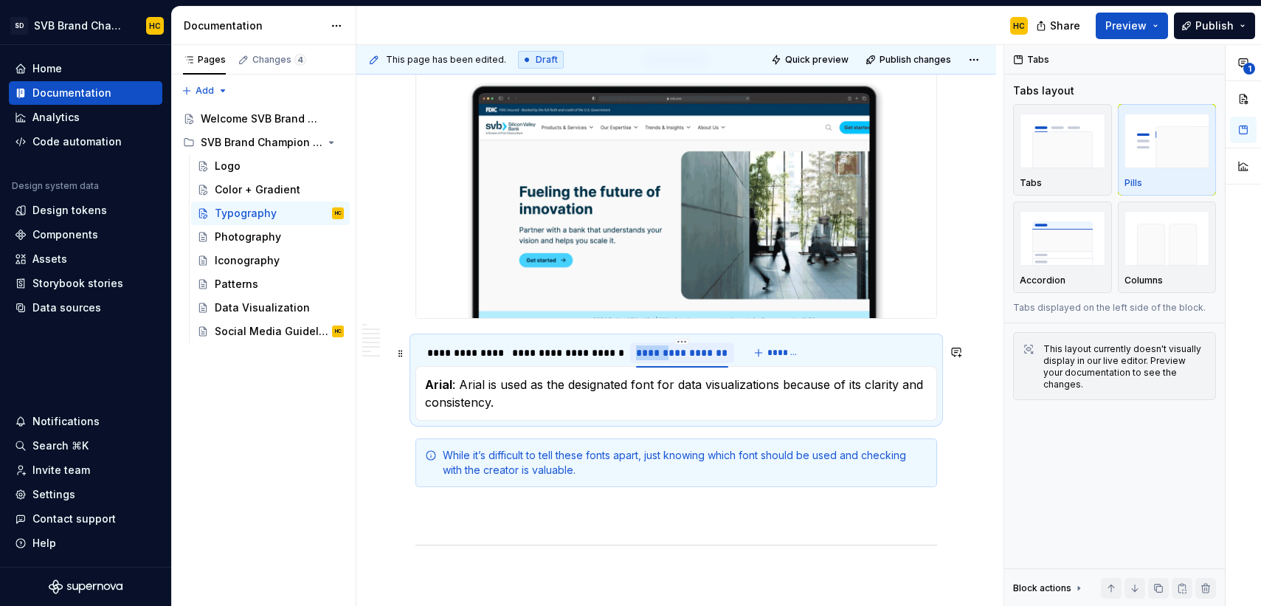
click at [652, 360] on div "**********" at bounding box center [682, 352] width 92 height 15
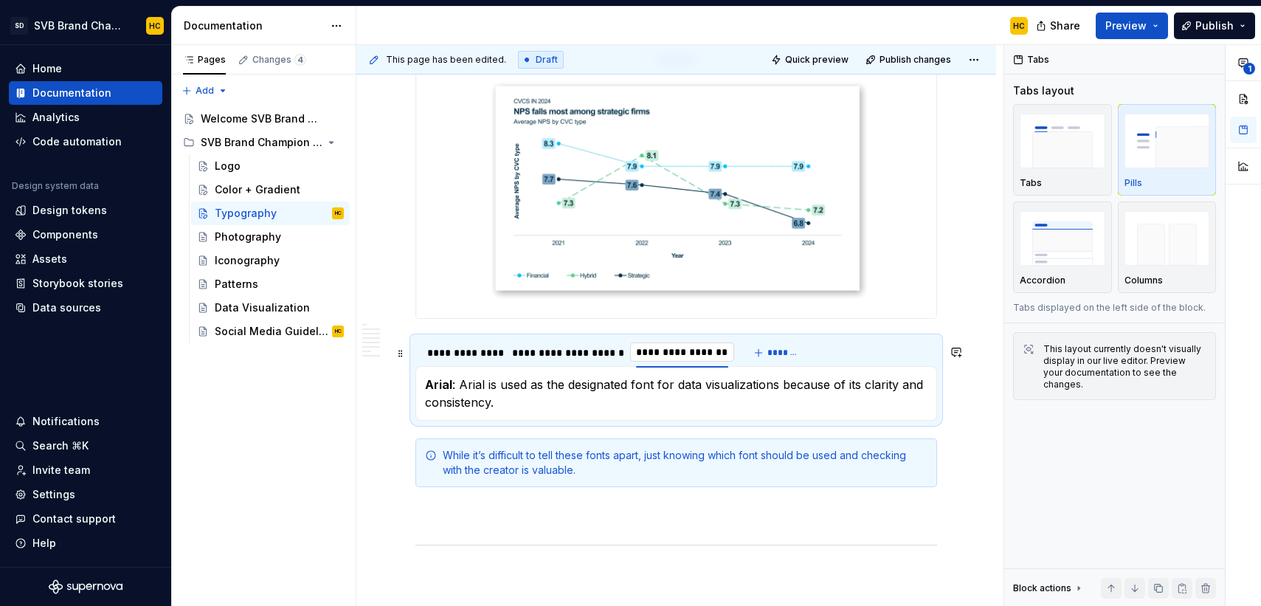
click at [699, 362] on input "**********" at bounding box center [682, 352] width 104 height 27
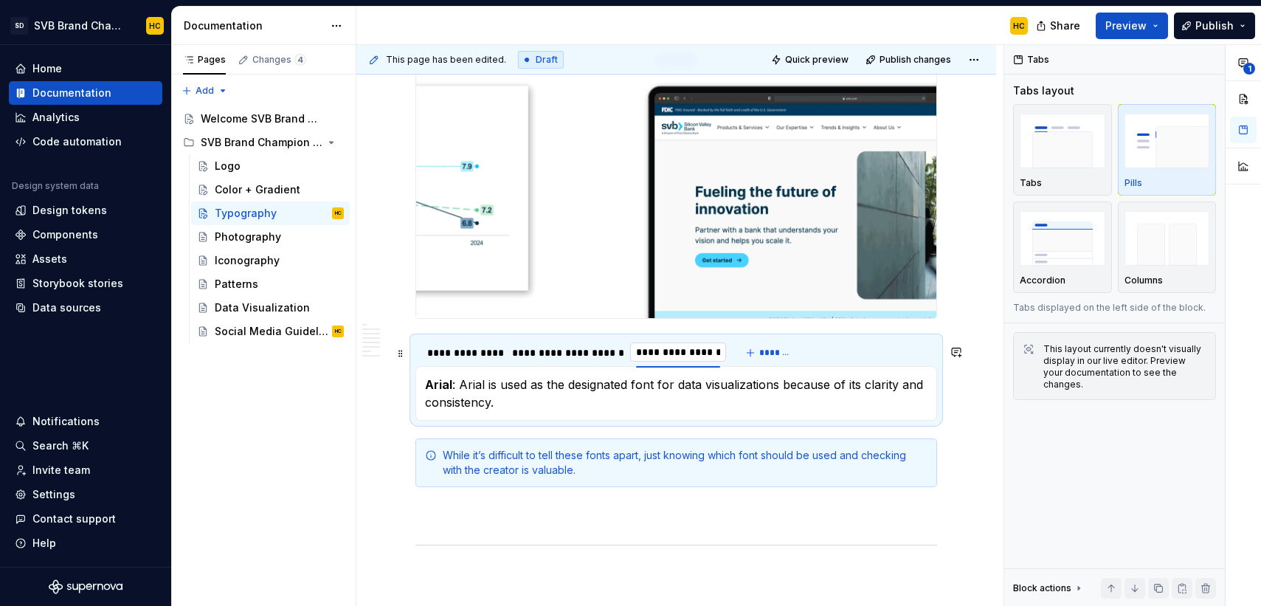
type input "**********"
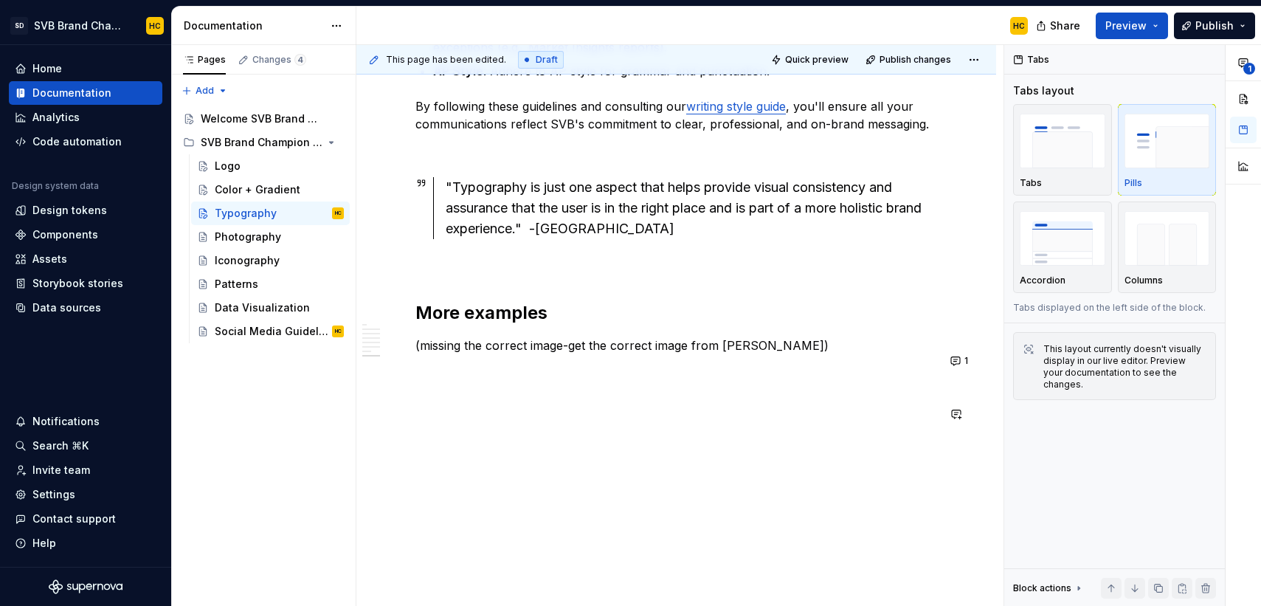
scroll to position [3132, 0]
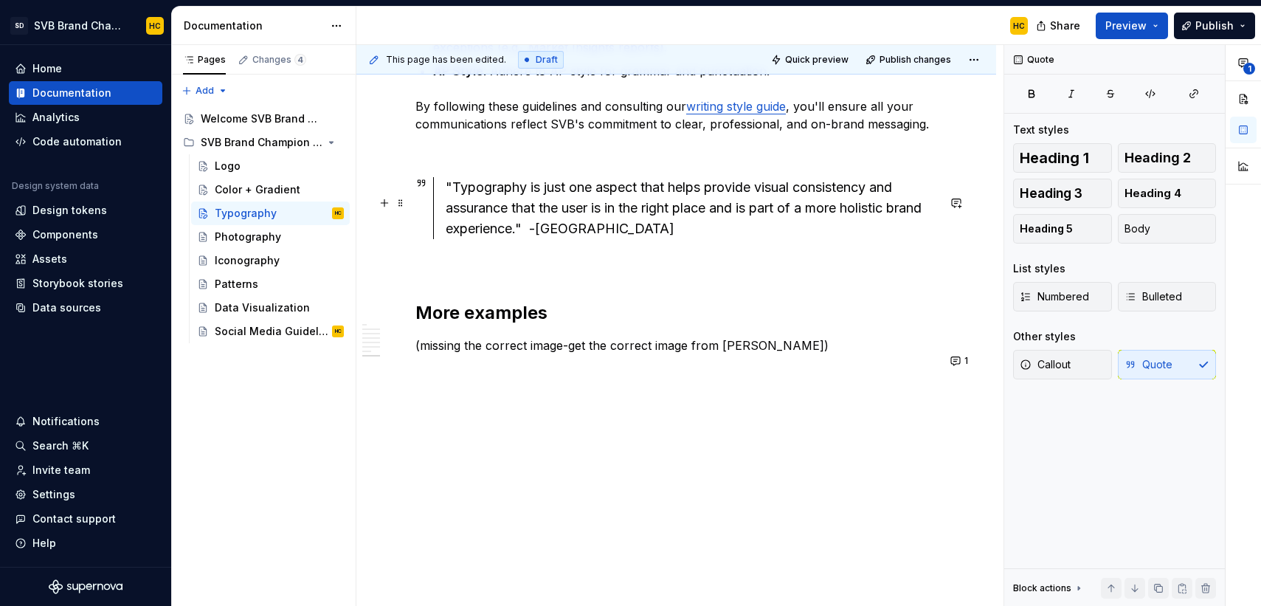
click at [453, 187] on div ""Typography is just one aspect that helps provide visual consistency and assura…" at bounding box center [691, 208] width 491 height 62
click at [523, 229] on div "Typography is just one aspect that helps provide visual consistency and assuran…" at bounding box center [691, 208] width 491 height 62
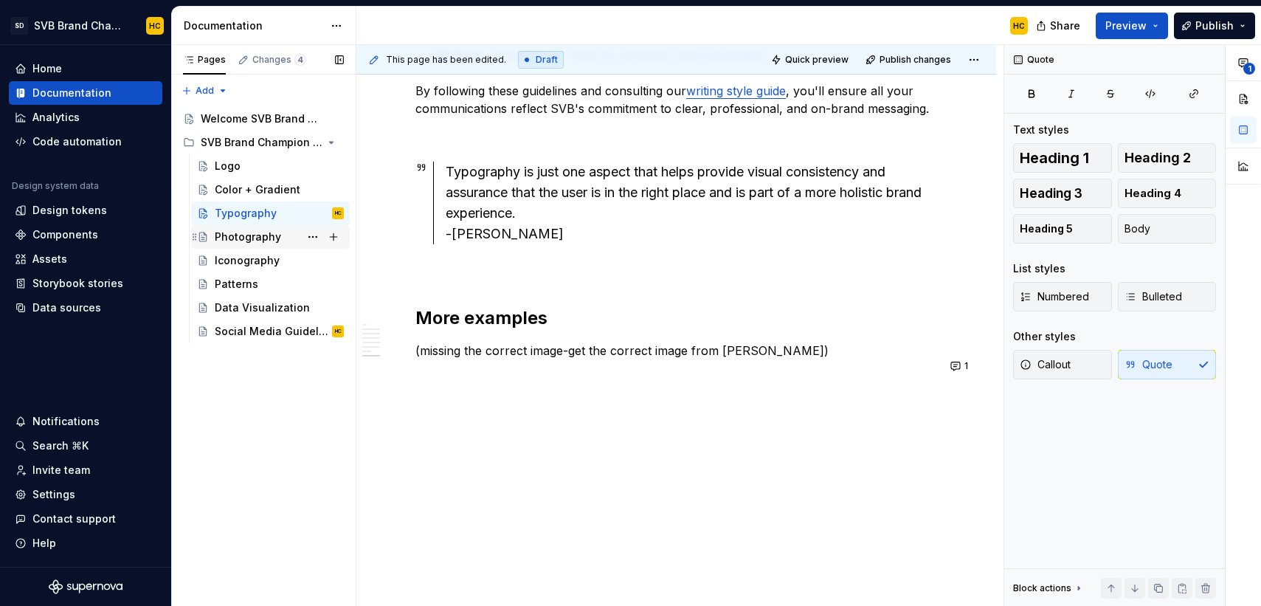
click at [252, 241] on div "Photography" at bounding box center [248, 236] width 66 height 15
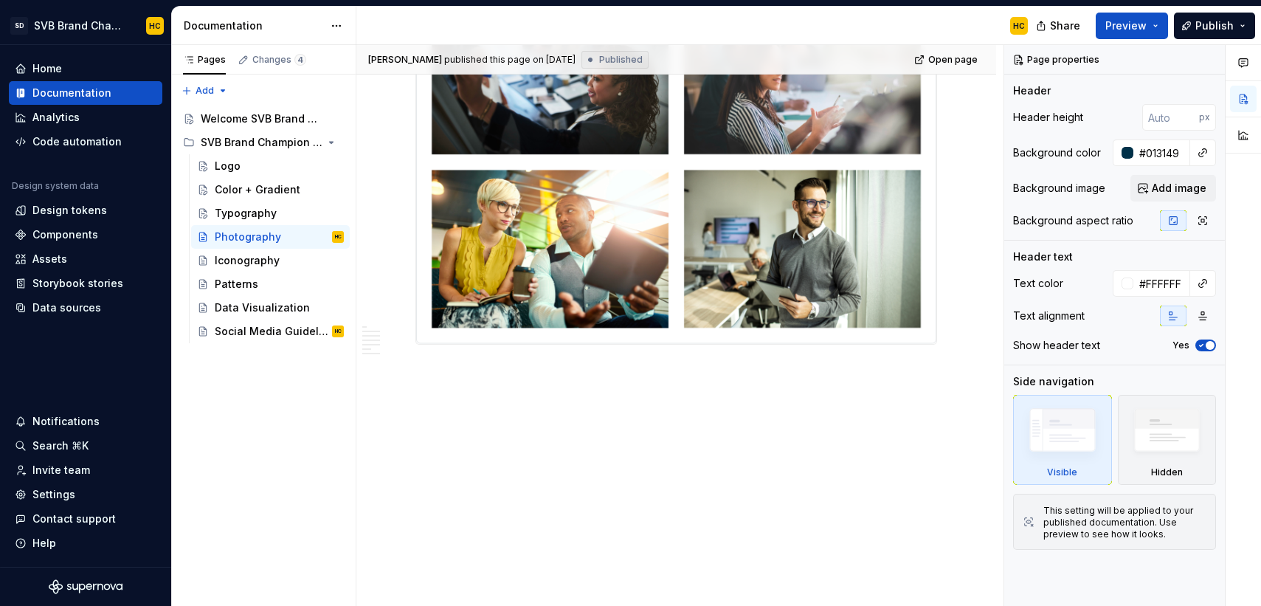
scroll to position [2653, 0]
click at [280, 259] on div "Iconography" at bounding box center [279, 260] width 129 height 21
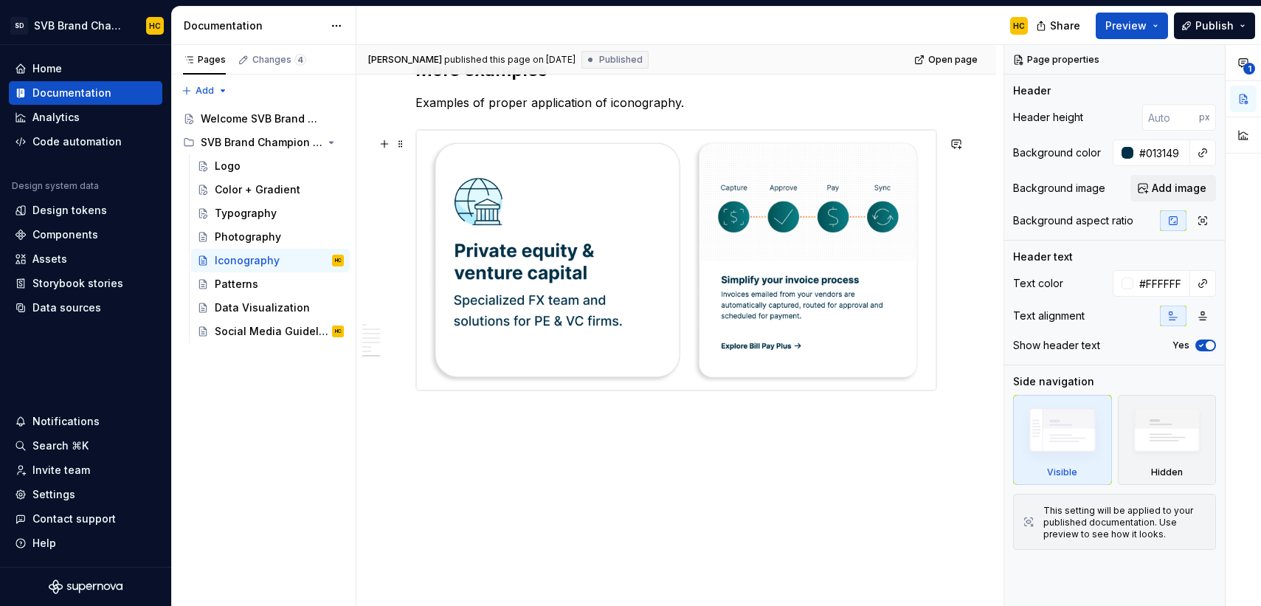
scroll to position [2240, 0]
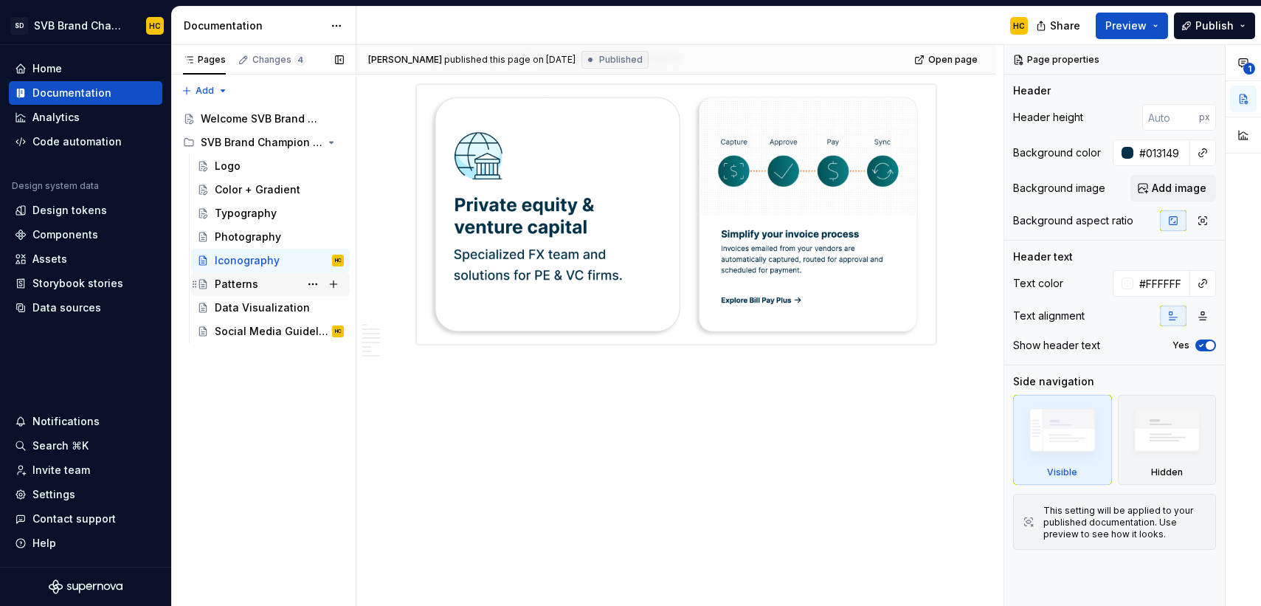
click at [221, 279] on div "Patterns" at bounding box center [237, 284] width 44 height 15
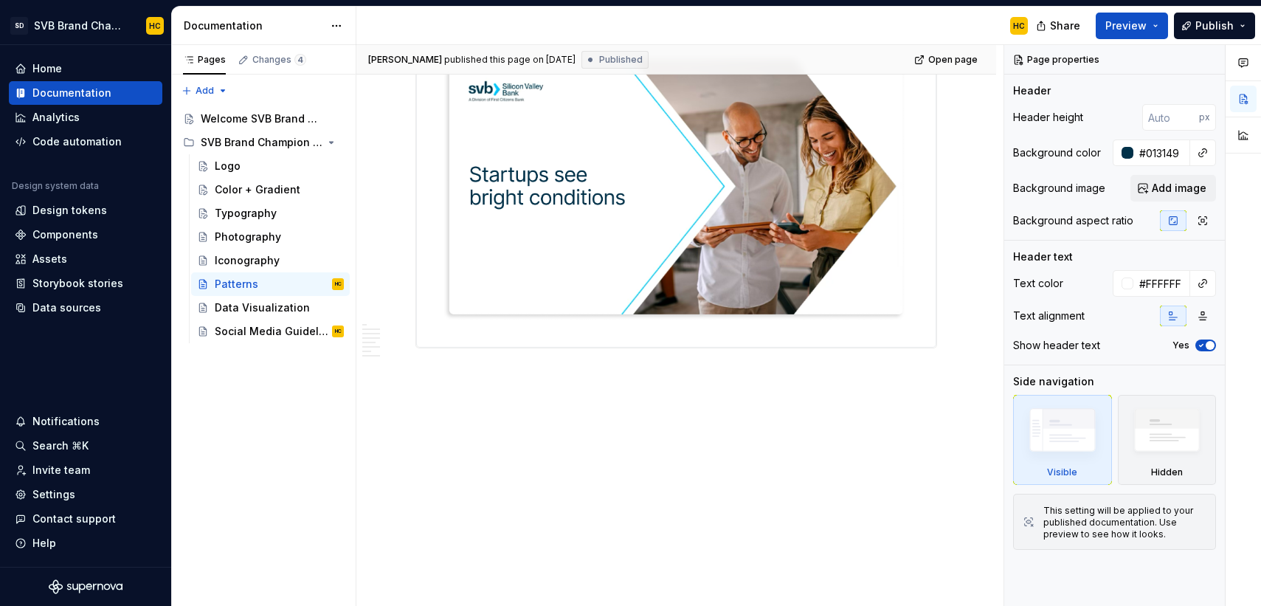
scroll to position [3250, 0]
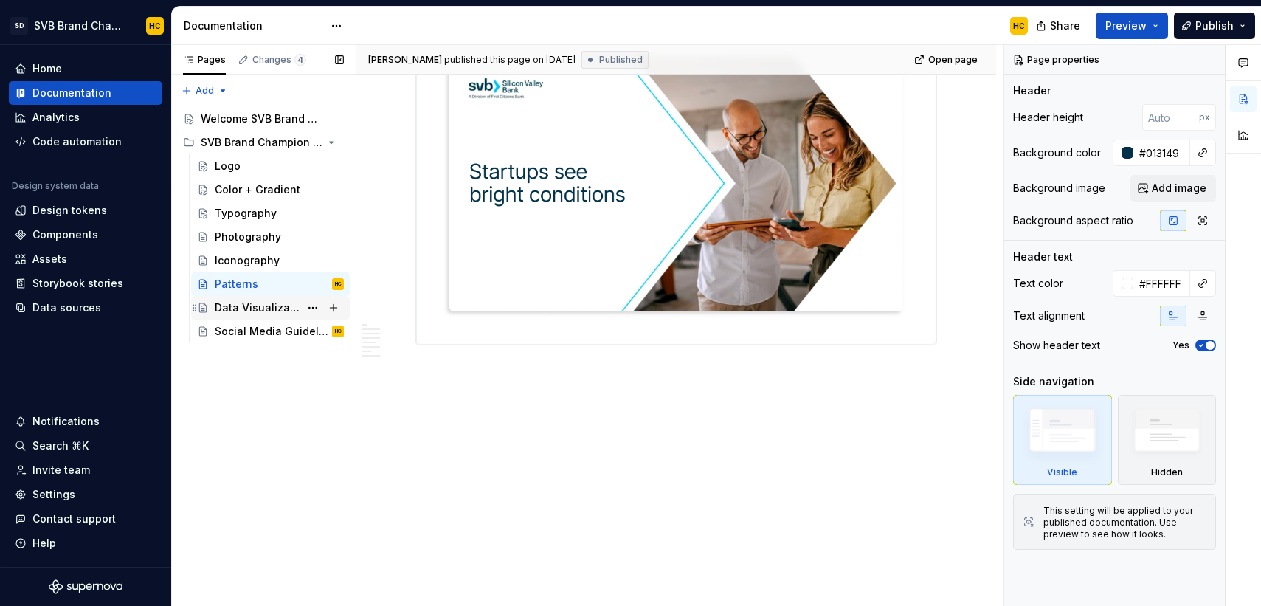
click at [226, 314] on div "Data Visualization" at bounding box center [257, 307] width 85 height 15
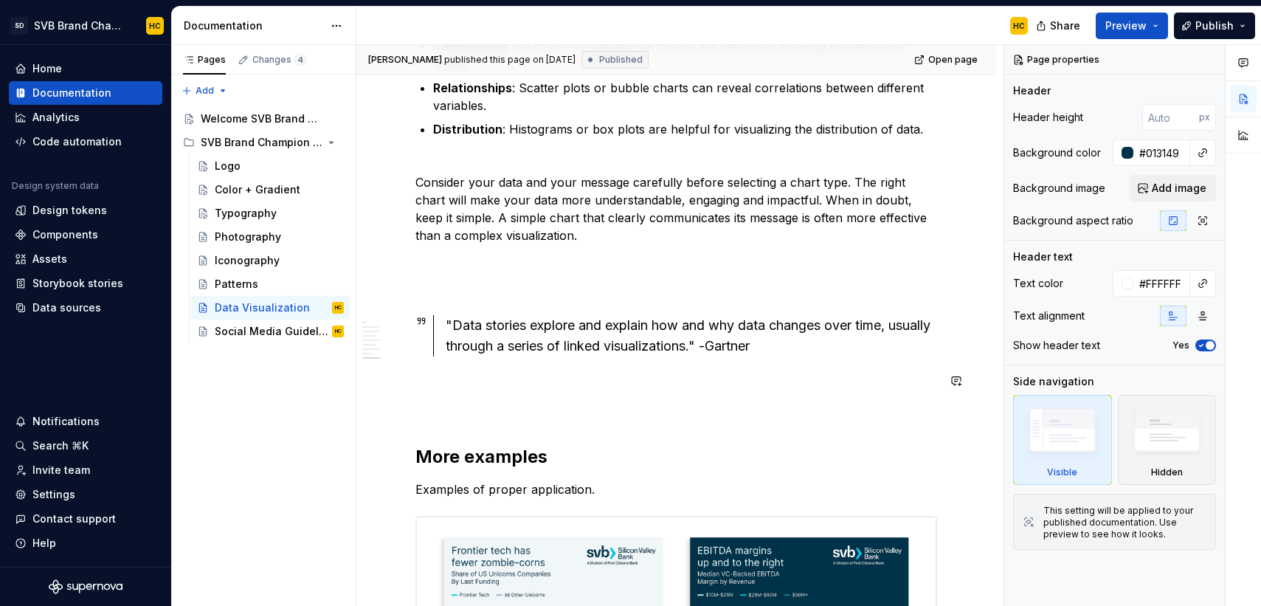
scroll to position [2864, 0]
type textarea "*"
click at [706, 344] on div ""Data stories explore and explain how and why data changes over time, usually t…" at bounding box center [691, 333] width 491 height 41
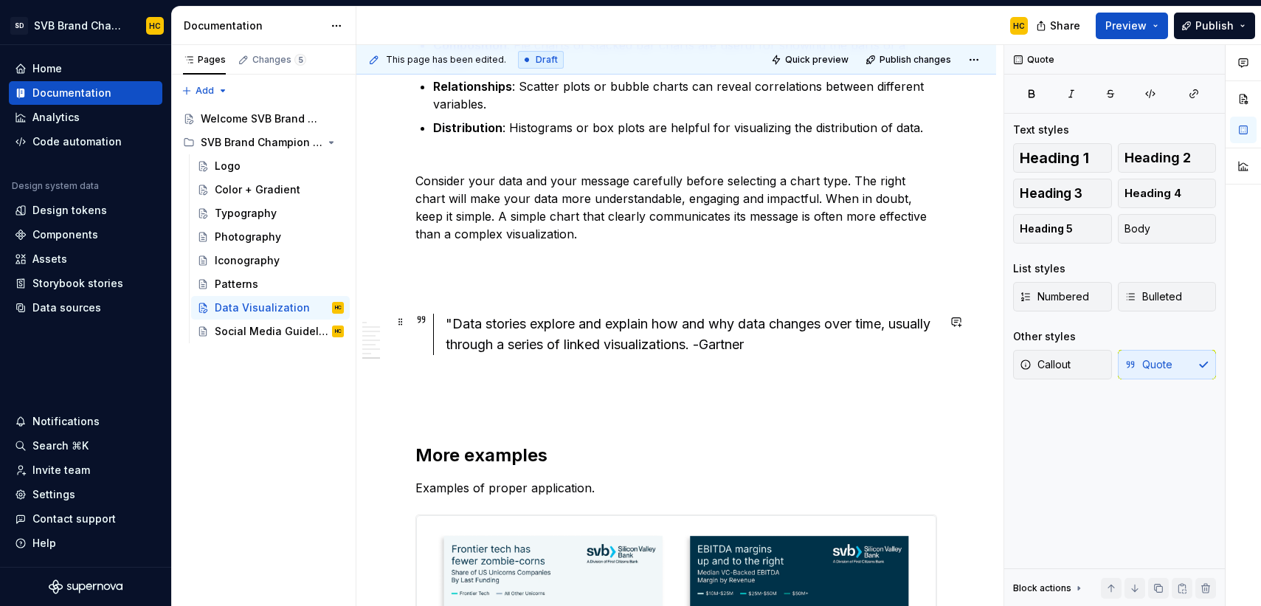
click at [451, 326] on div ""Data stories explore and explain how and why data changes over time, usually t…" at bounding box center [691, 333] width 491 height 41
click at [700, 342] on div "Data stories explore and explain how and why data changes over time, usually th…" at bounding box center [691, 333] width 491 height 41
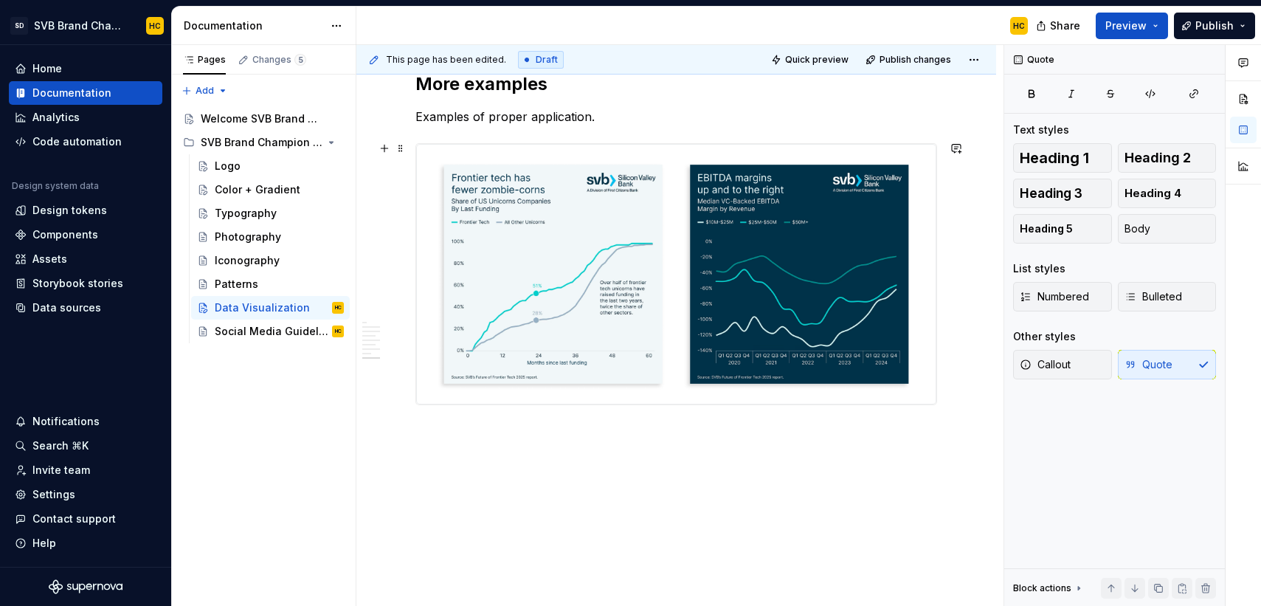
scroll to position [3317, 0]
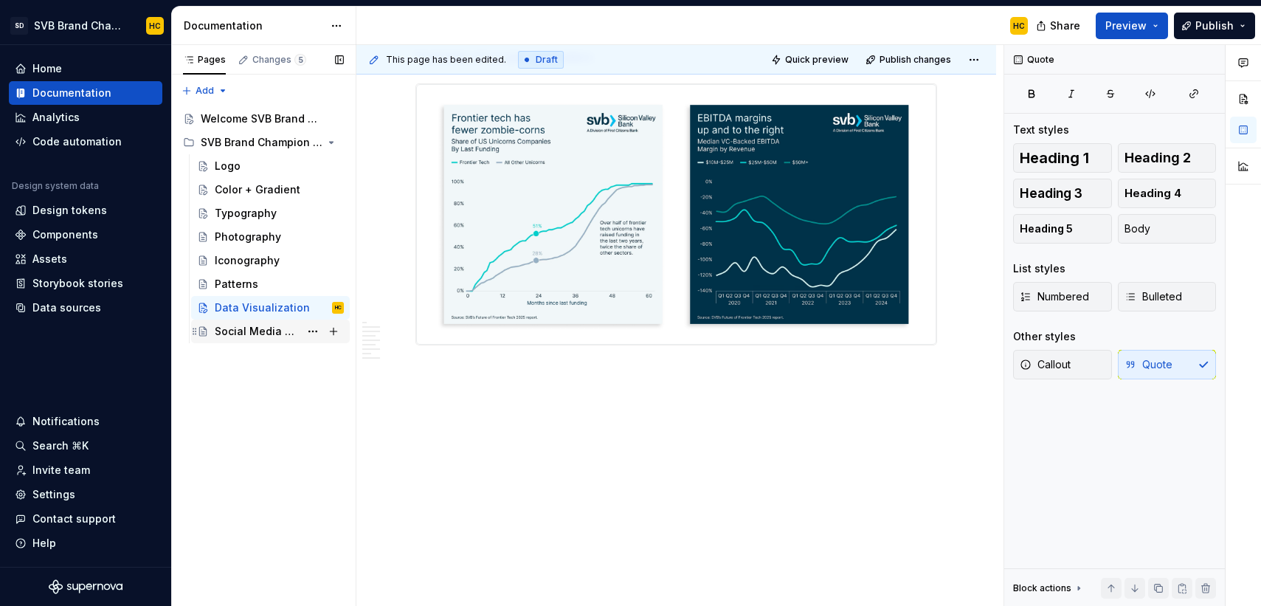
click at [232, 332] on div "Social Media Guidelines" at bounding box center [257, 331] width 85 height 15
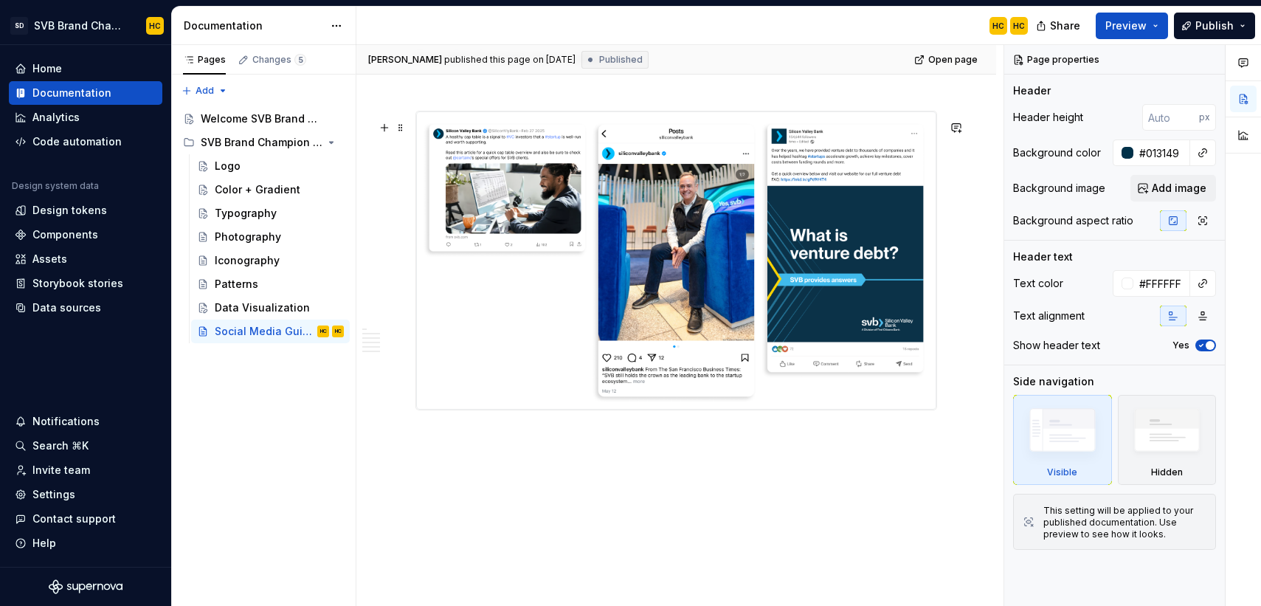
scroll to position [2371, 0]
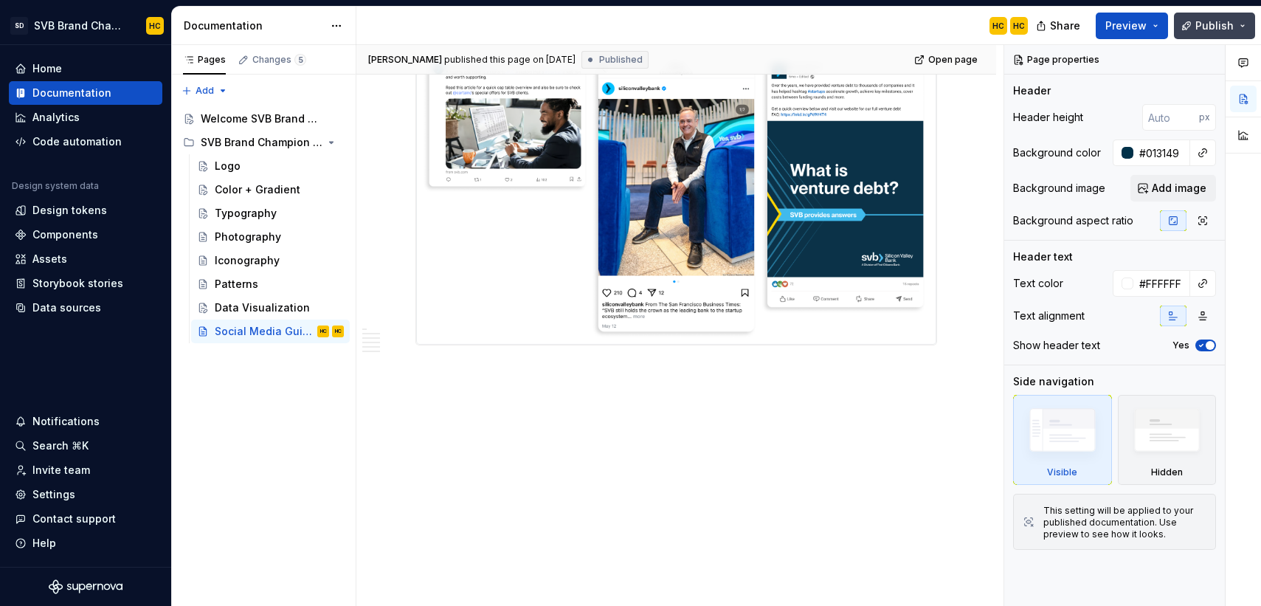
click at [1205, 21] on span "Publish" at bounding box center [1214, 25] width 38 height 15
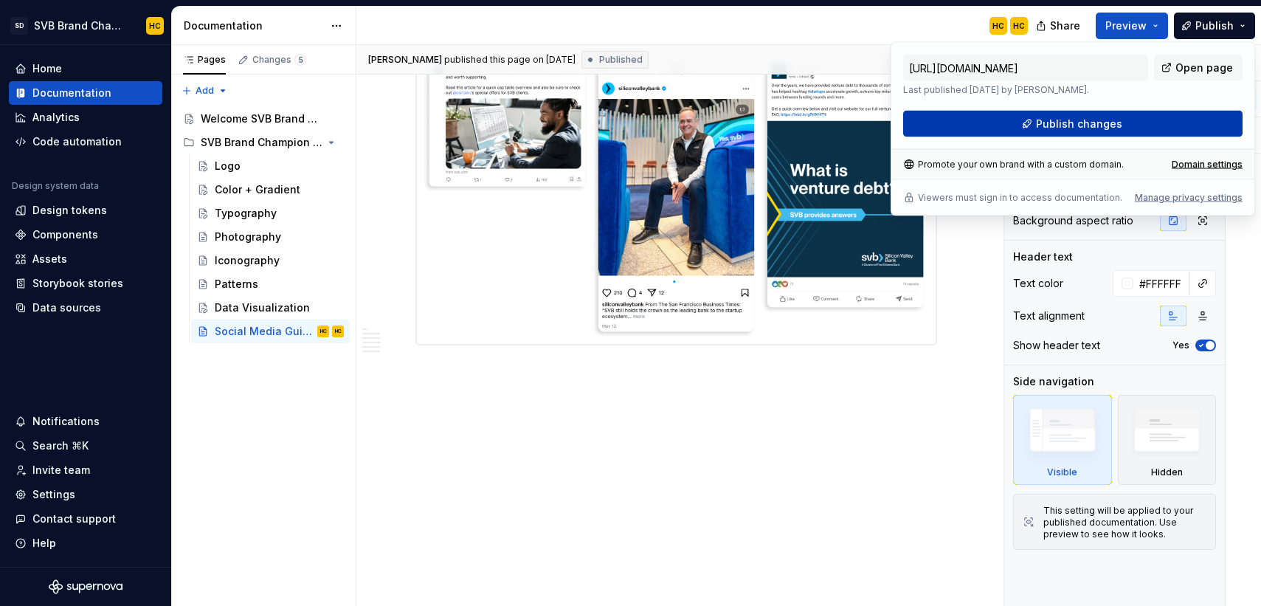
click at [1109, 122] on span "Publish changes" at bounding box center [1079, 124] width 86 height 15
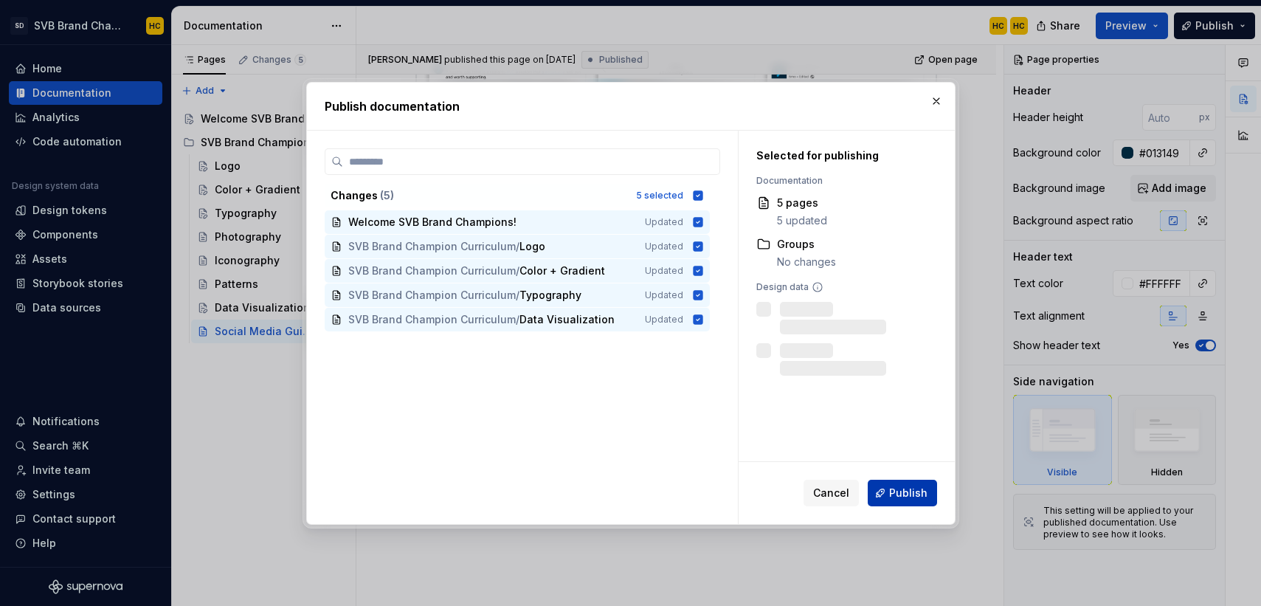
click at [886, 487] on button "Publish" at bounding box center [901, 492] width 69 height 27
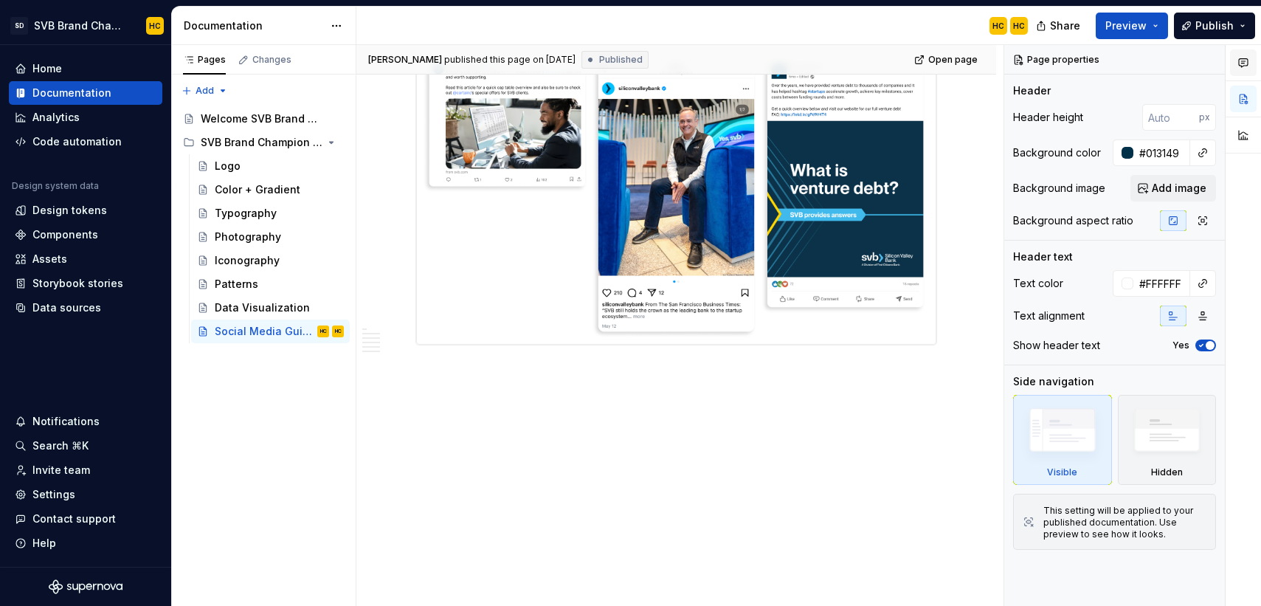
click at [1241, 63] on icon "button" at bounding box center [1242, 63] width 9 height 8
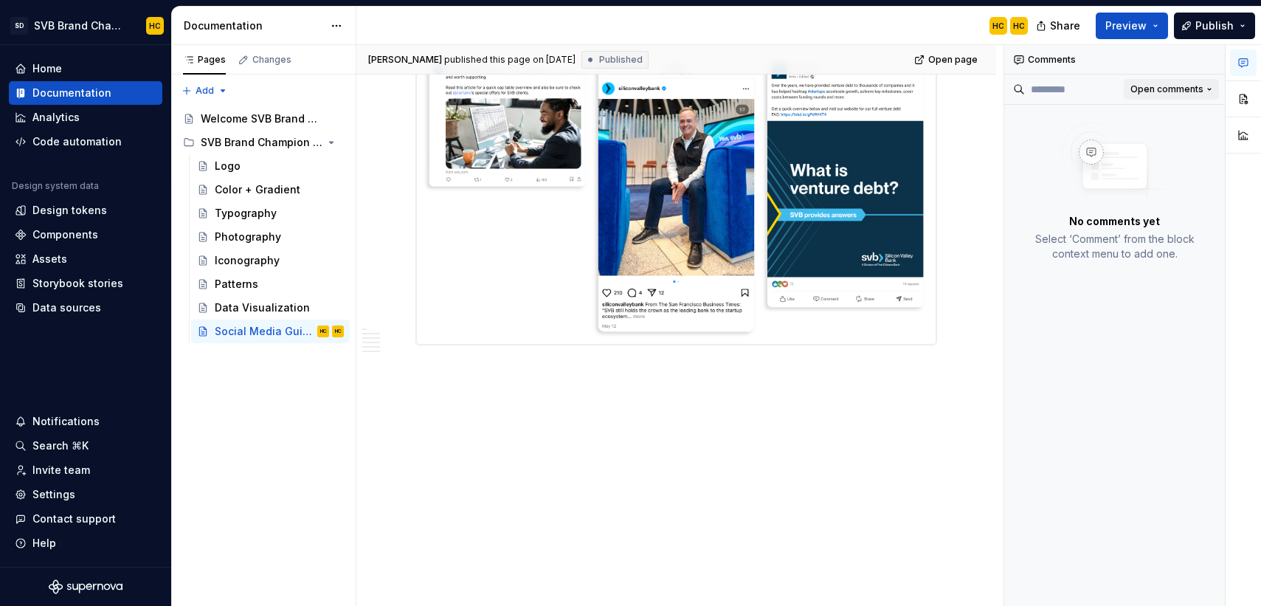
click at [1183, 89] on span "Open comments" at bounding box center [1166, 89] width 73 height 12
click at [1174, 116] on div "Open comments" at bounding box center [1161, 118] width 96 height 15
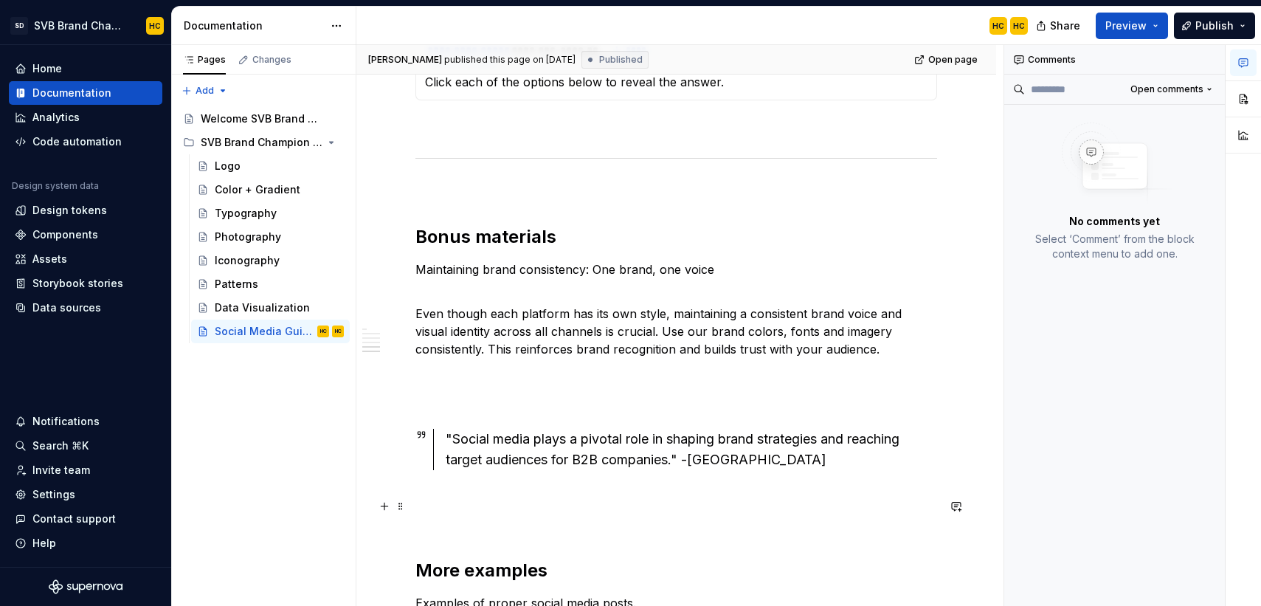
scroll to position [1746, 0]
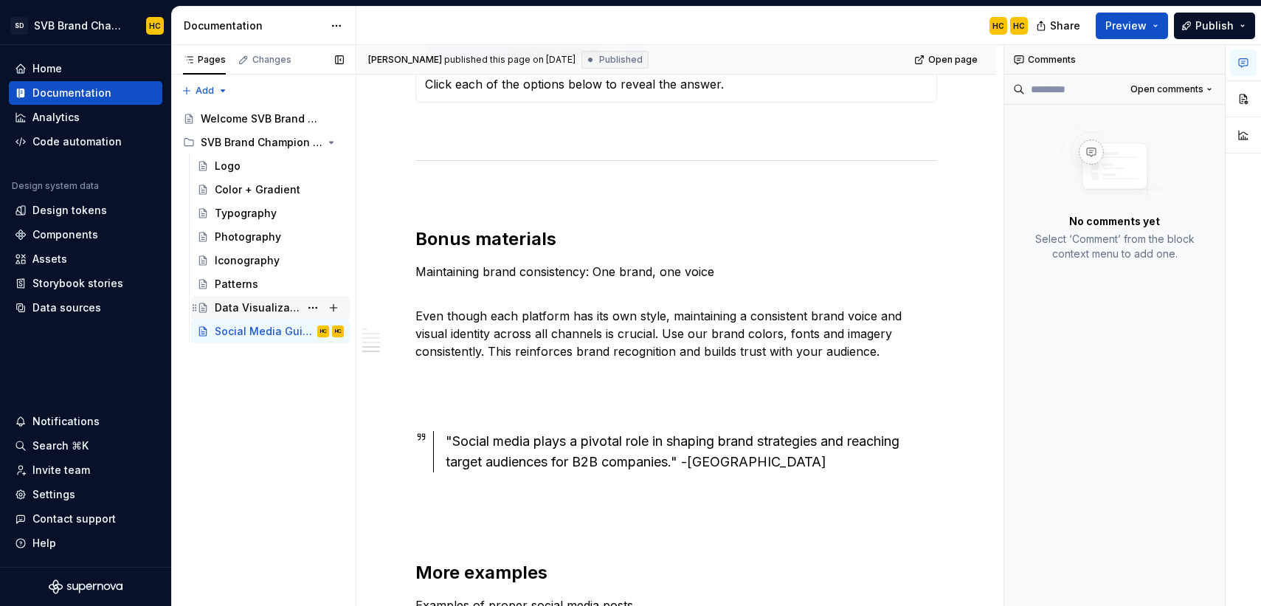
click at [230, 313] on div "Data Visualization" at bounding box center [257, 307] width 85 height 15
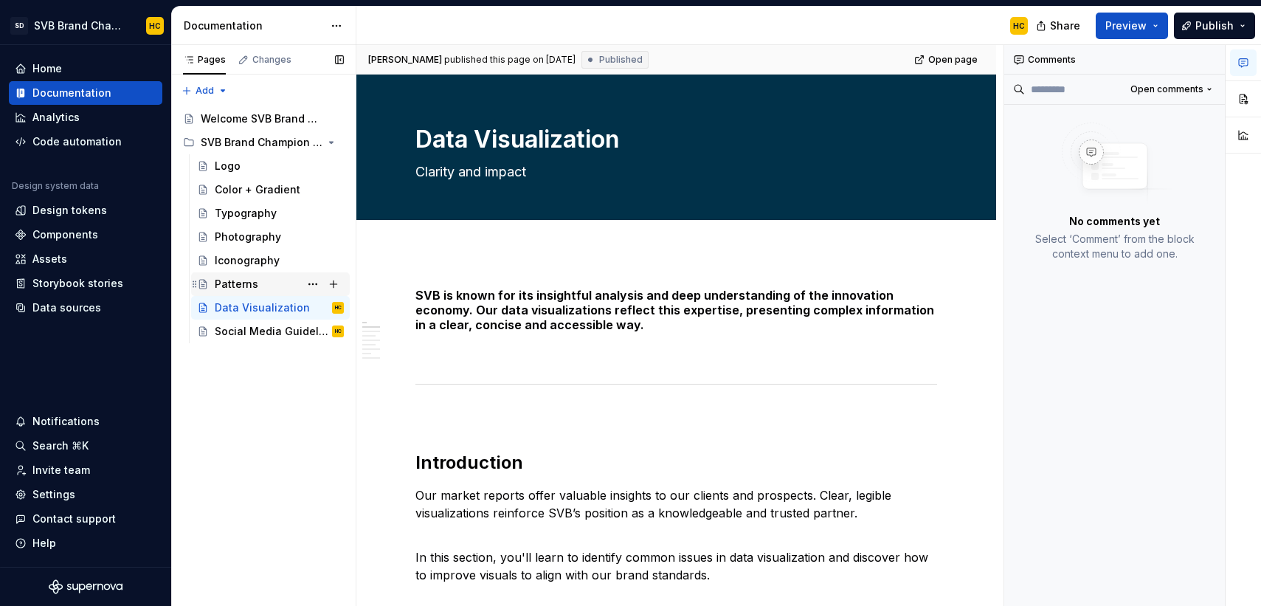
click at [235, 277] on div "Patterns" at bounding box center [237, 284] width 44 height 15
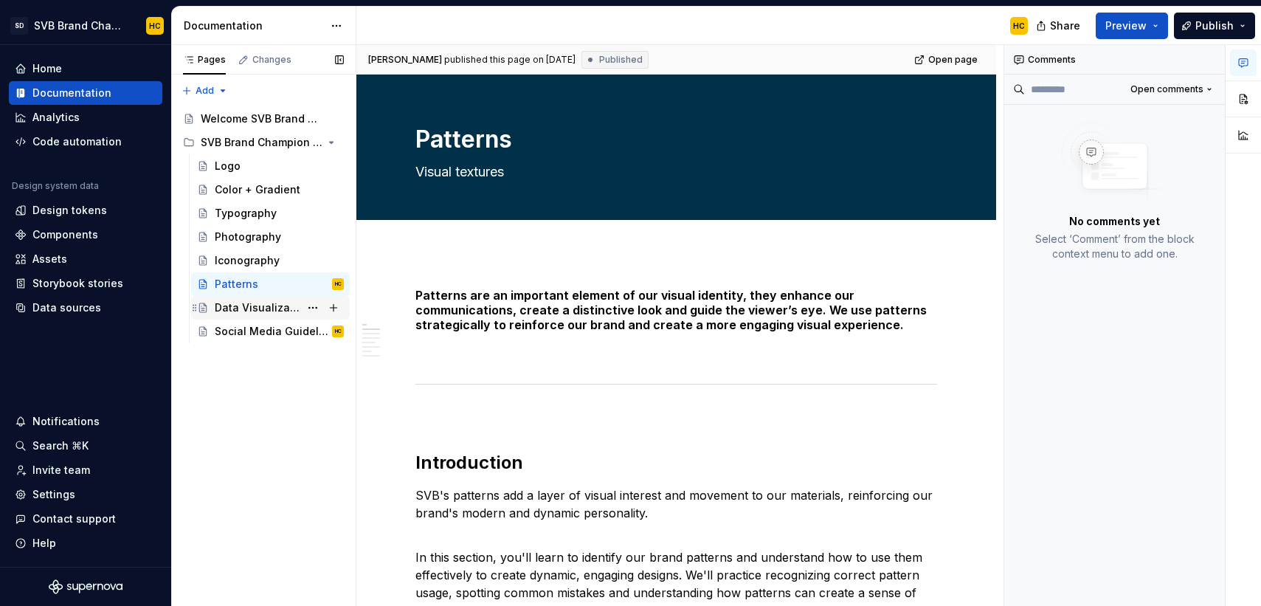
click at [284, 314] on div "Data Visualization" at bounding box center [257, 307] width 85 height 15
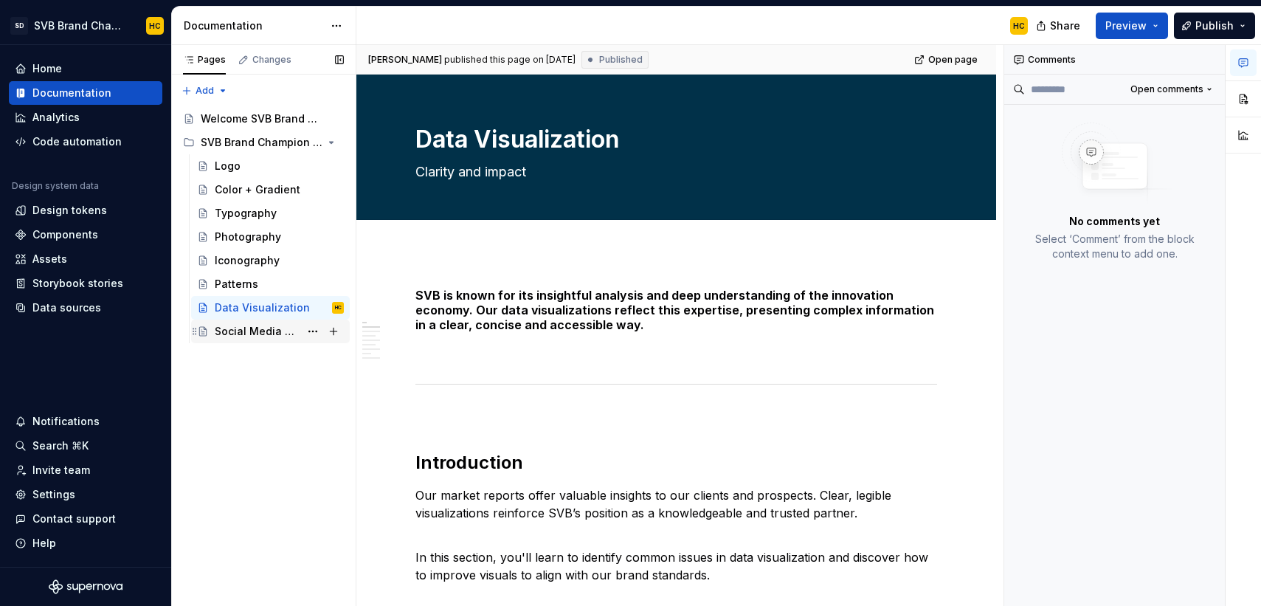
click at [274, 335] on div "Social Media Guidelines" at bounding box center [257, 331] width 85 height 15
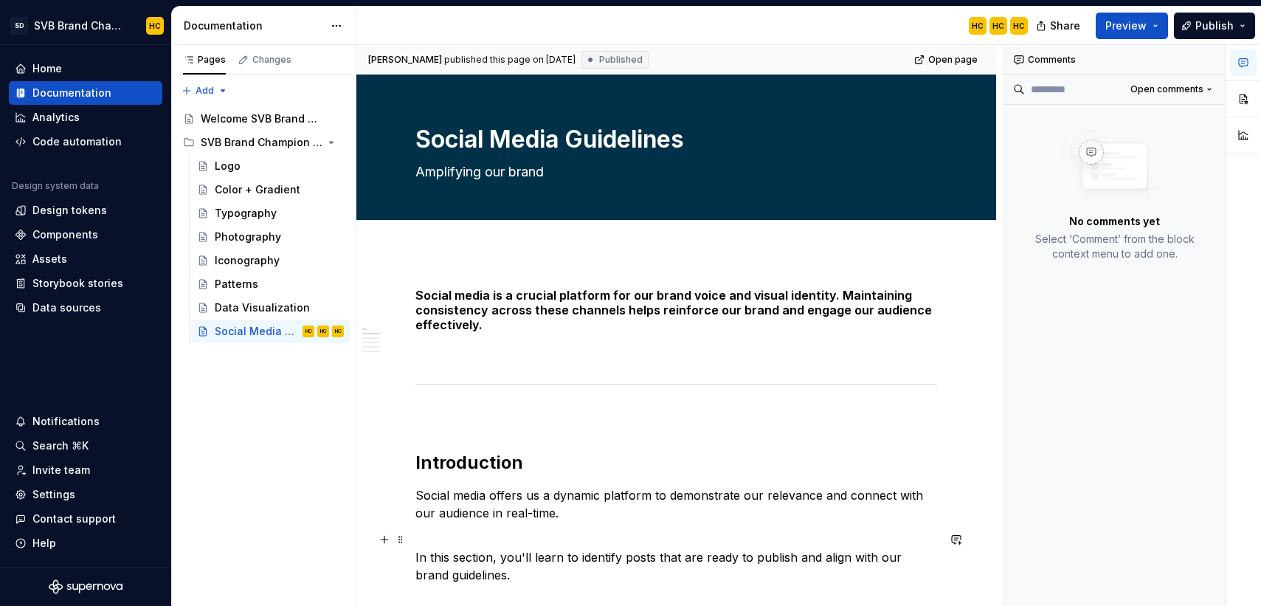
type textarea "*"
